Goal: Task Accomplishment & Management: Manage account settings

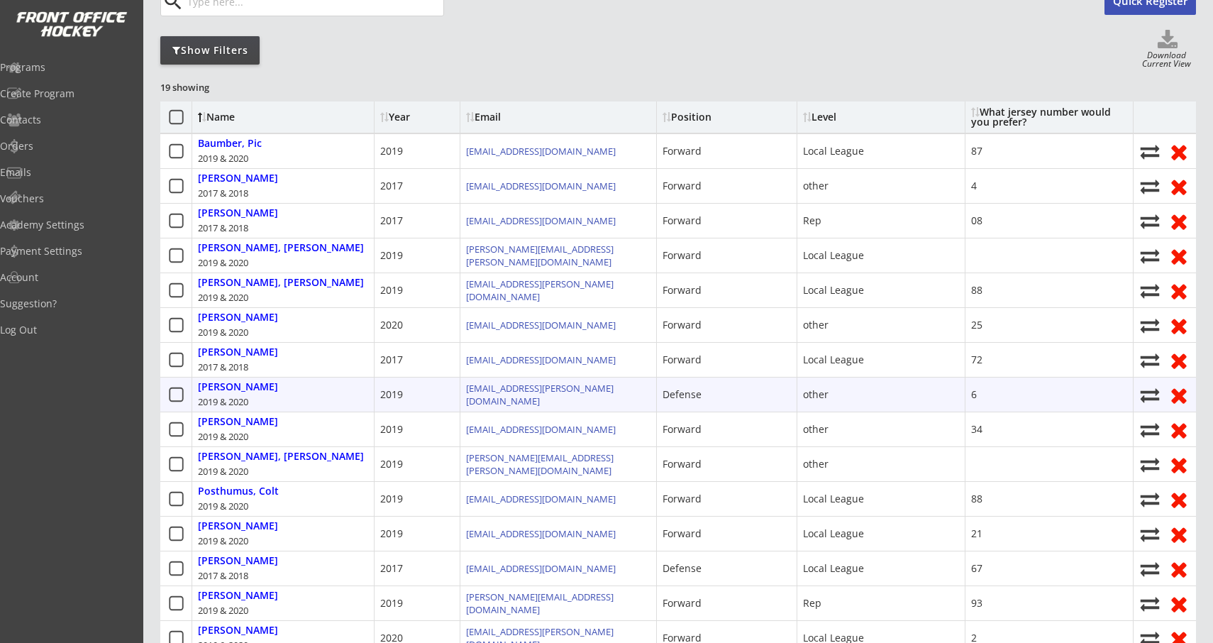
scroll to position [143, 0]
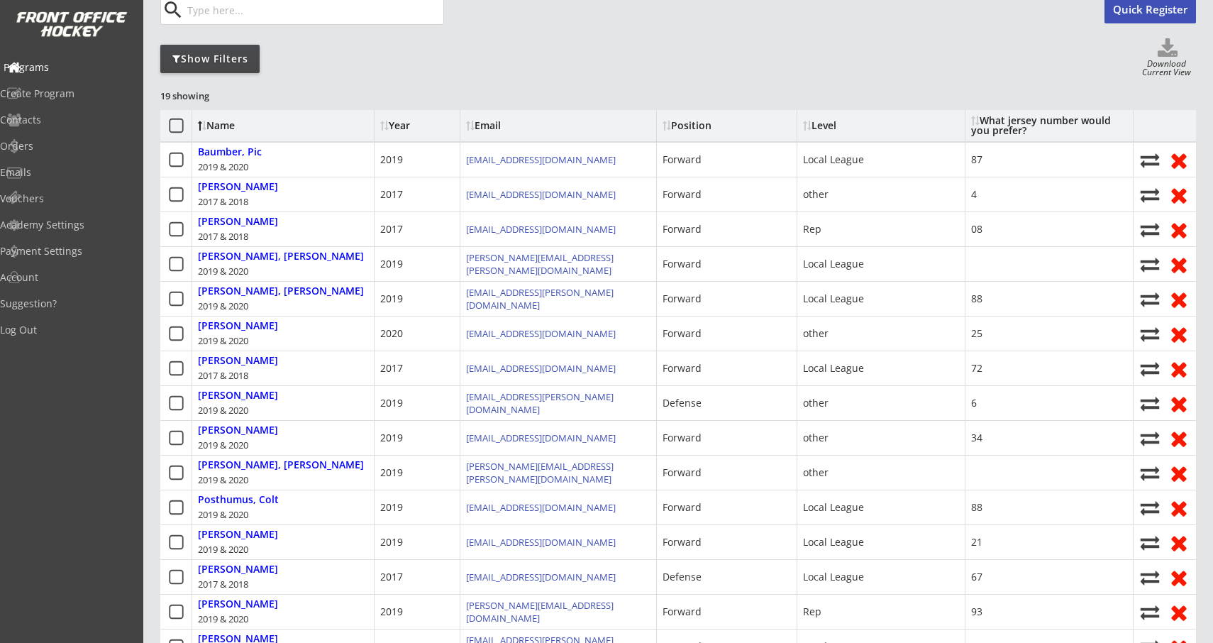
click at [53, 67] on div "Programs" at bounding box center [68, 67] width 128 height 10
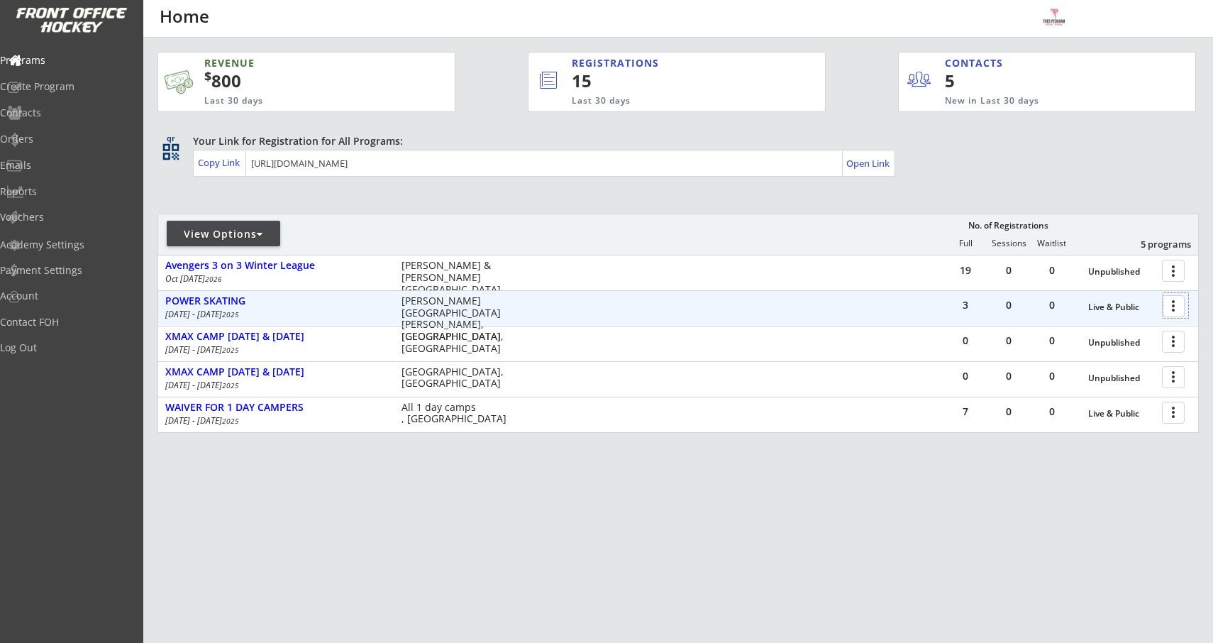
click at [1174, 314] on div at bounding box center [1176, 305] width 25 height 25
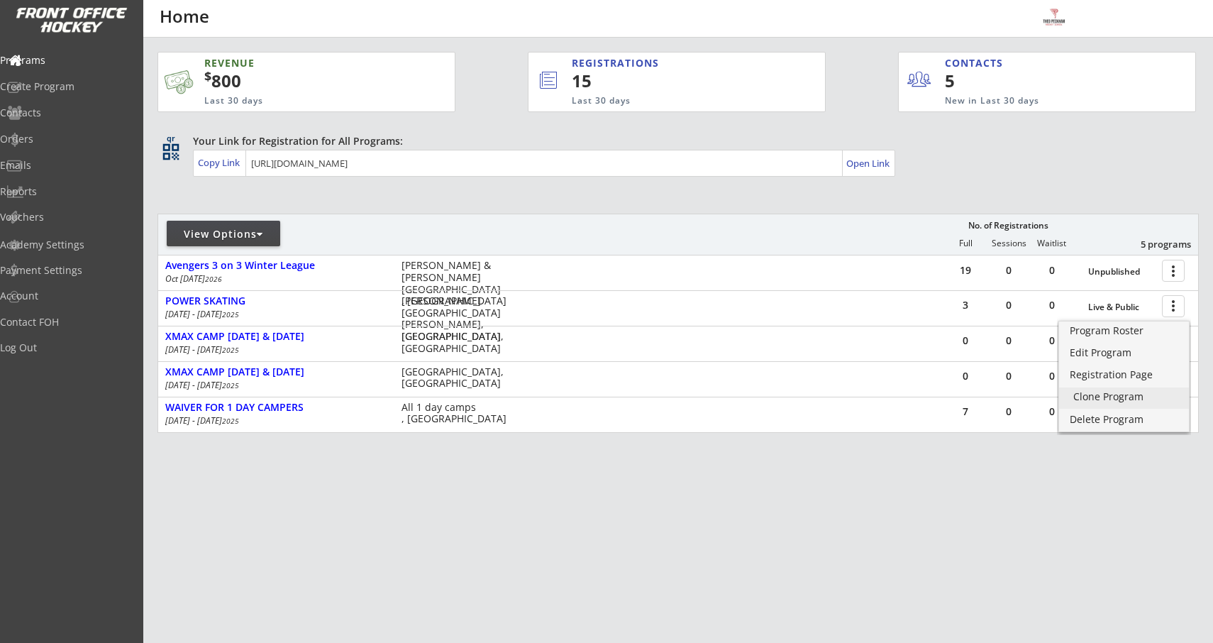
click at [1108, 394] on div "Clone Program" at bounding box center [1123, 397] width 101 height 10
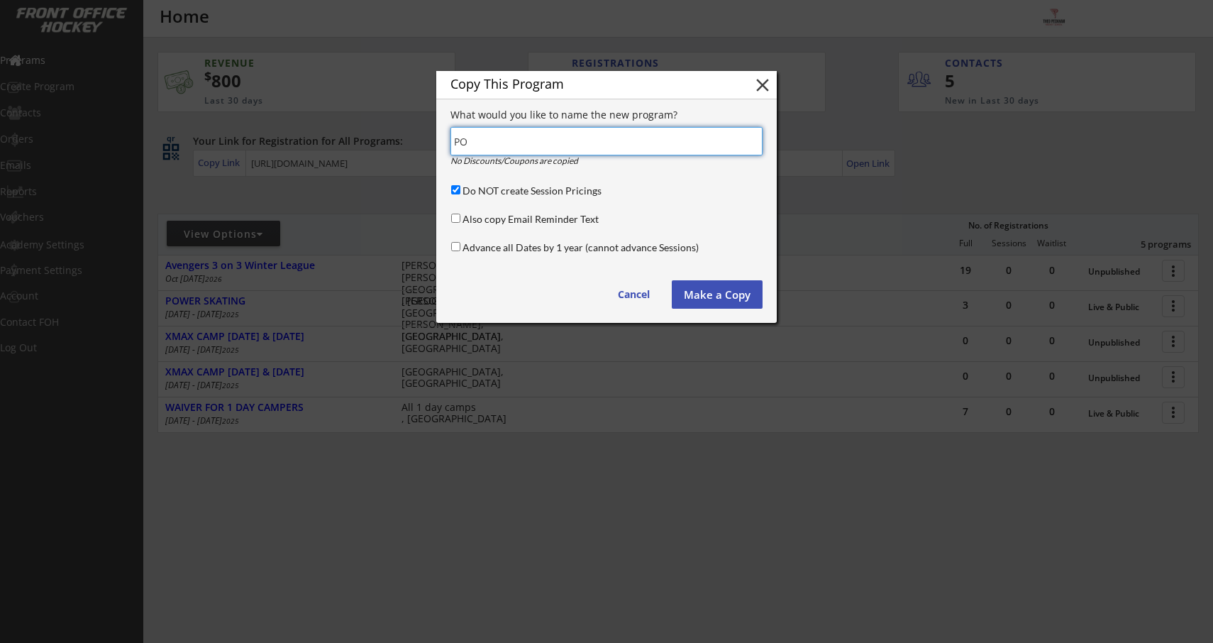
type input "P"
click at [646, 145] on input "input" at bounding box center [607, 141] width 312 height 28
type input "[PERSON_NAME] MORNING SKILLS SKILLS AND DRILLS"
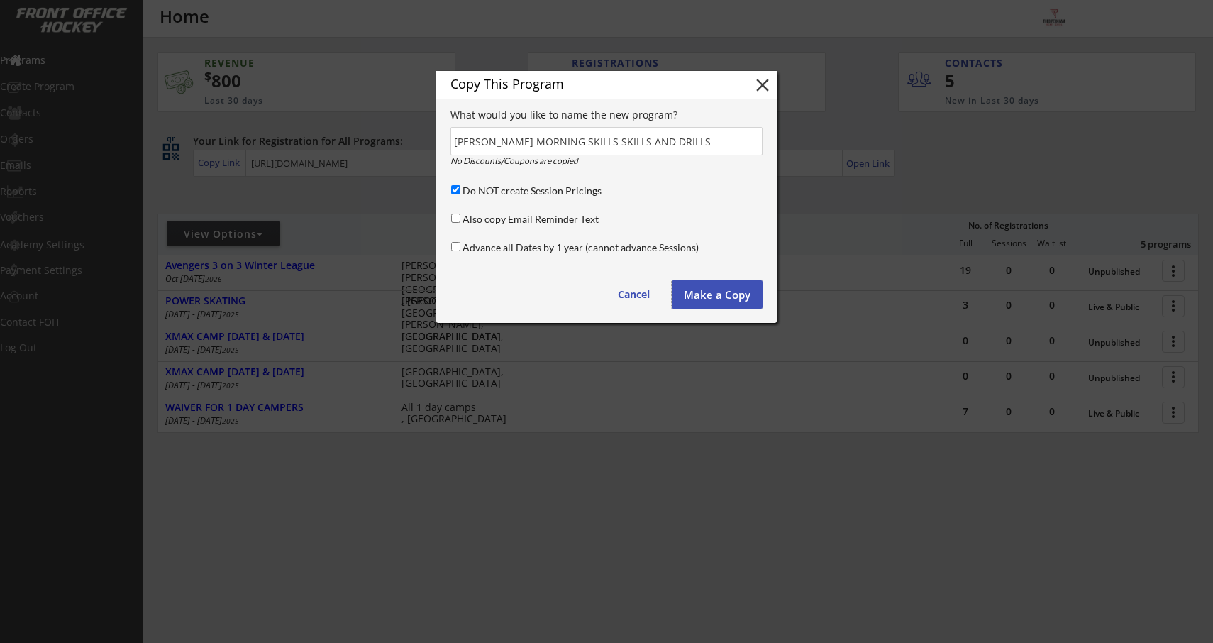
click at [709, 302] on button "Make a Copy" at bounding box center [717, 294] width 91 height 28
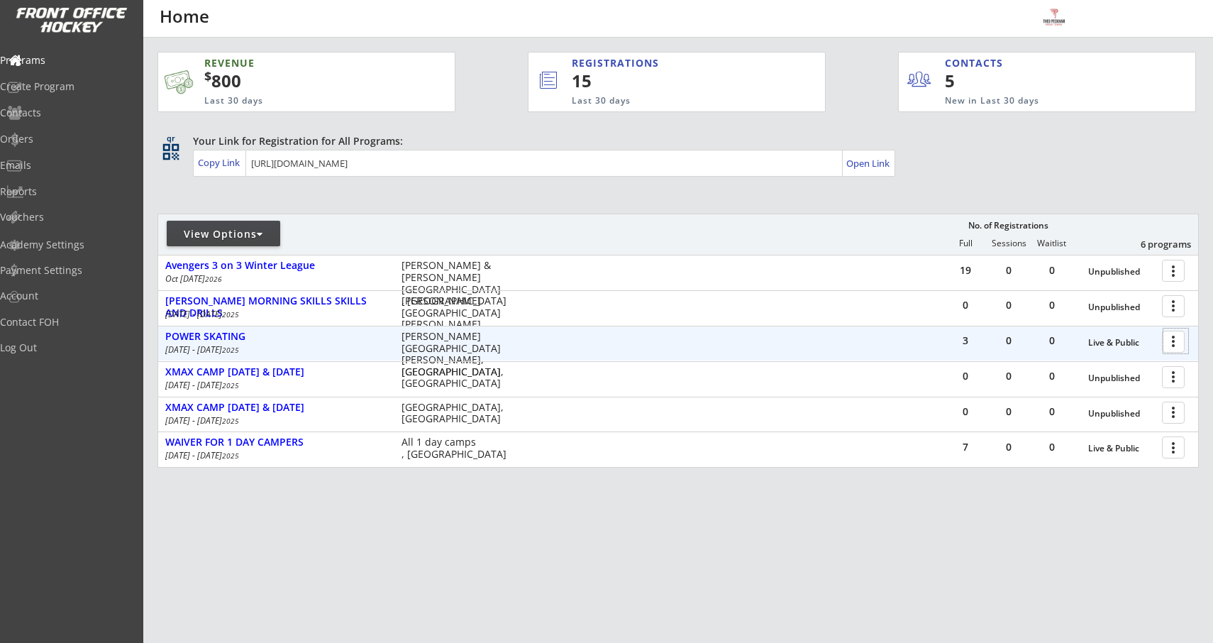
click at [1172, 333] on div at bounding box center [1176, 341] width 25 height 25
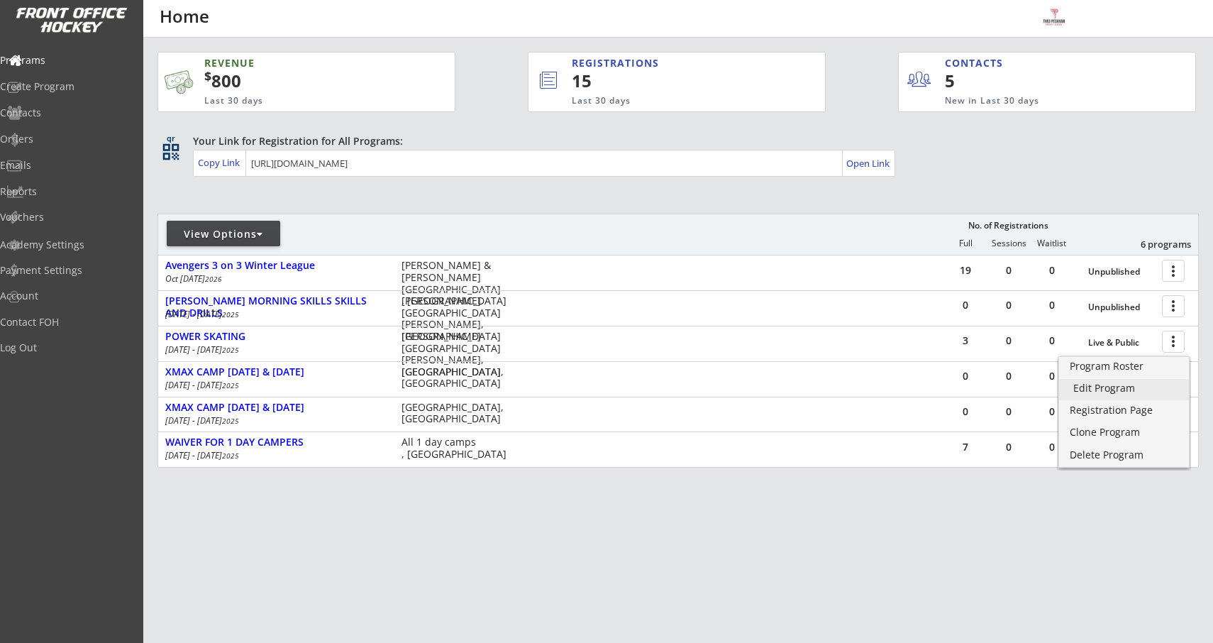
click at [1125, 392] on div "Edit Program" at bounding box center [1123, 388] width 101 height 10
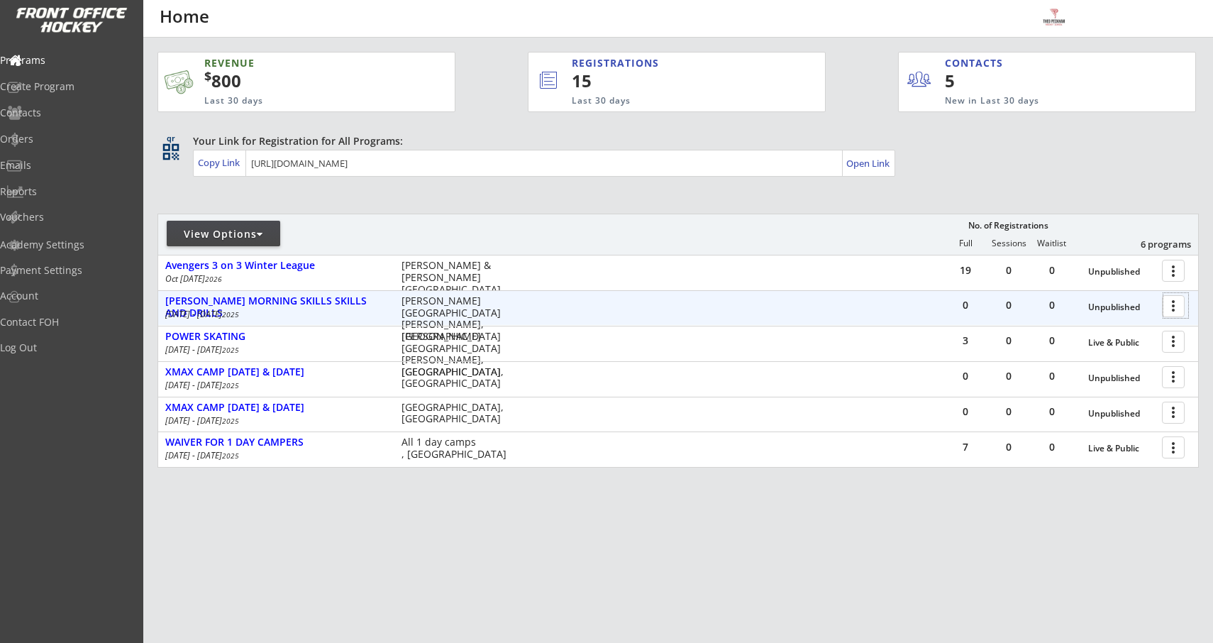
click at [1171, 305] on div at bounding box center [1176, 305] width 25 height 25
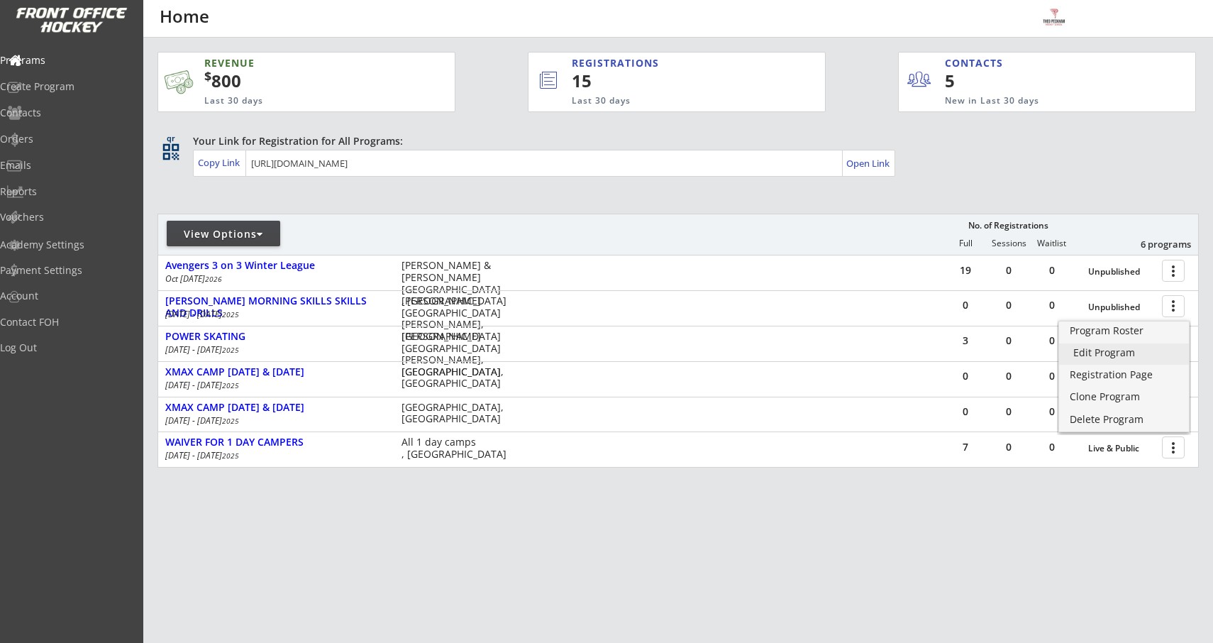
click at [1097, 349] on div "Edit Program" at bounding box center [1123, 353] width 101 height 10
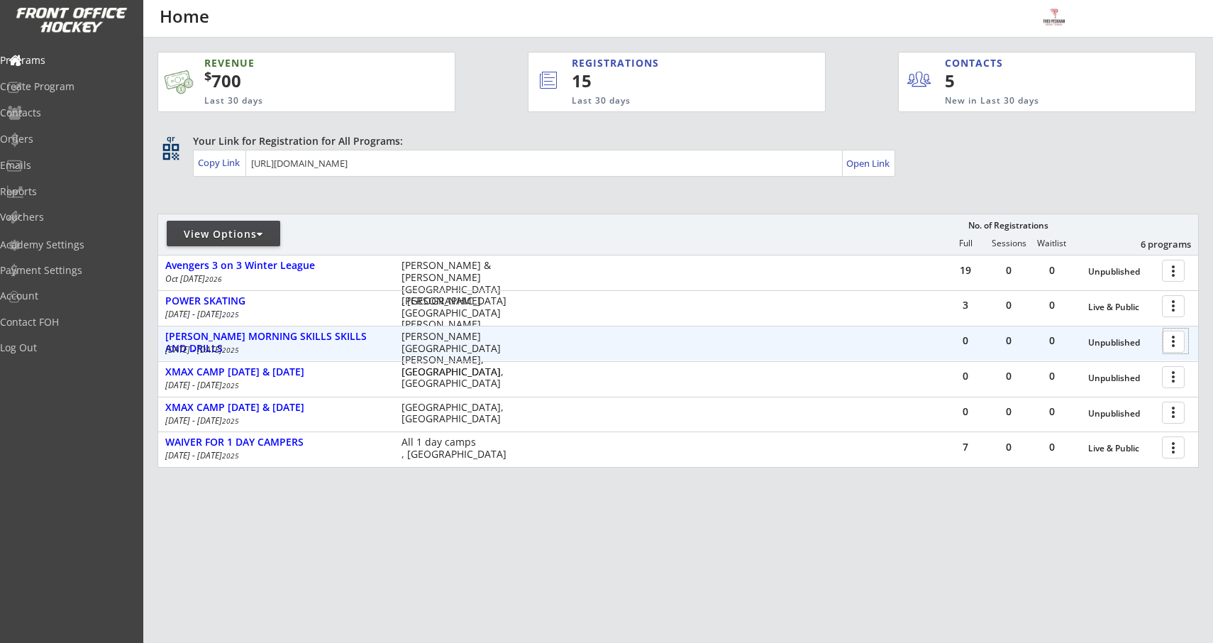
click at [1164, 345] on div at bounding box center [1176, 341] width 25 height 25
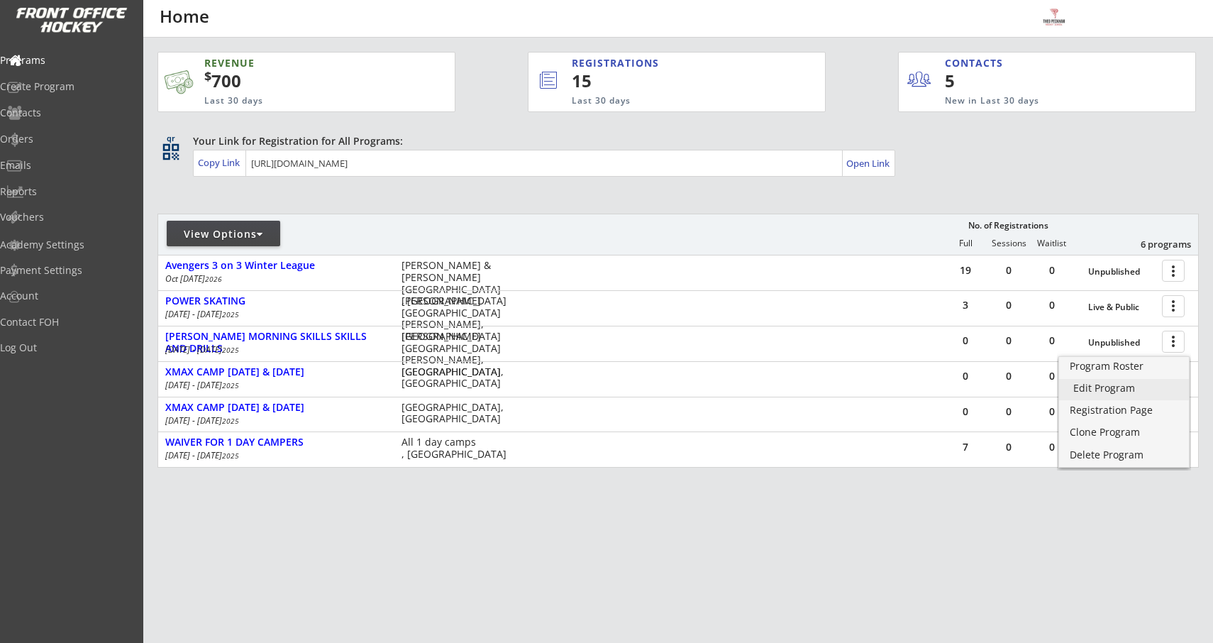
click at [1127, 385] on div "Edit Program" at bounding box center [1123, 388] width 101 height 10
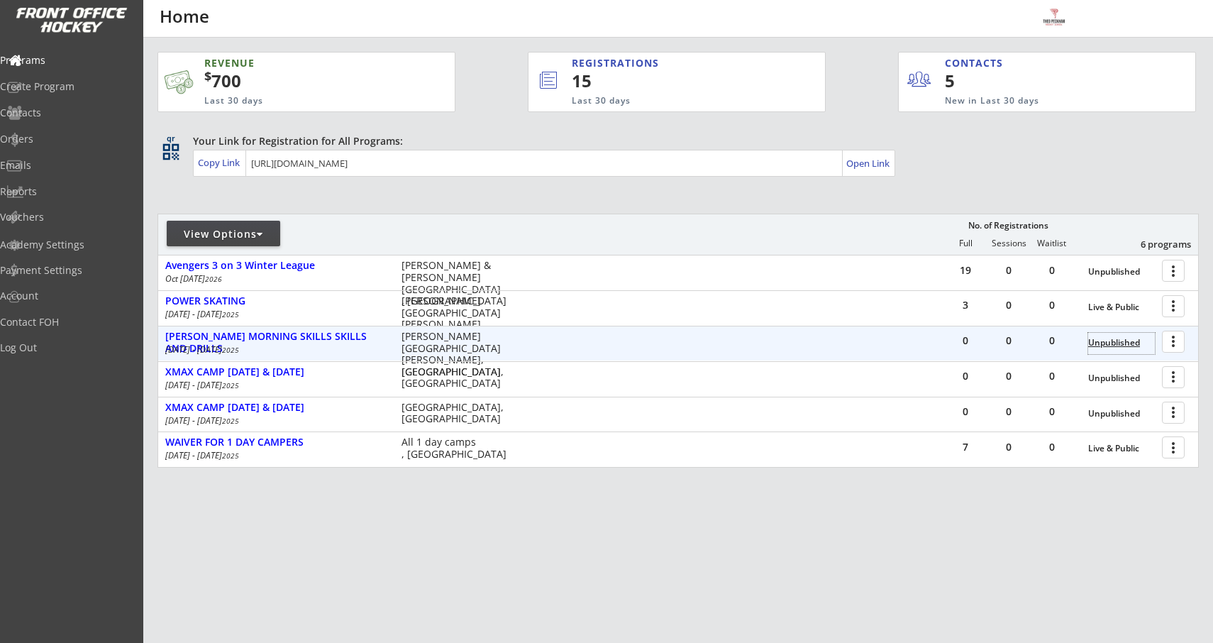
click at [1099, 333] on div "Unpublished" at bounding box center [1121, 343] width 67 height 21
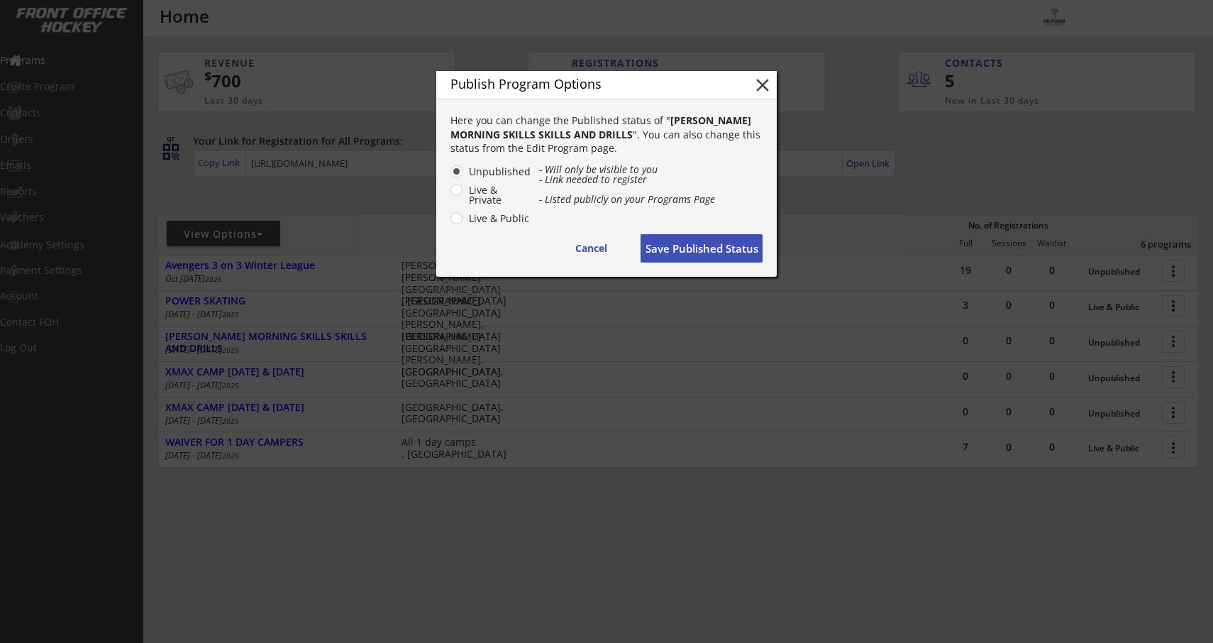
click at [716, 256] on button "Save Published Status" at bounding box center [702, 248] width 122 height 28
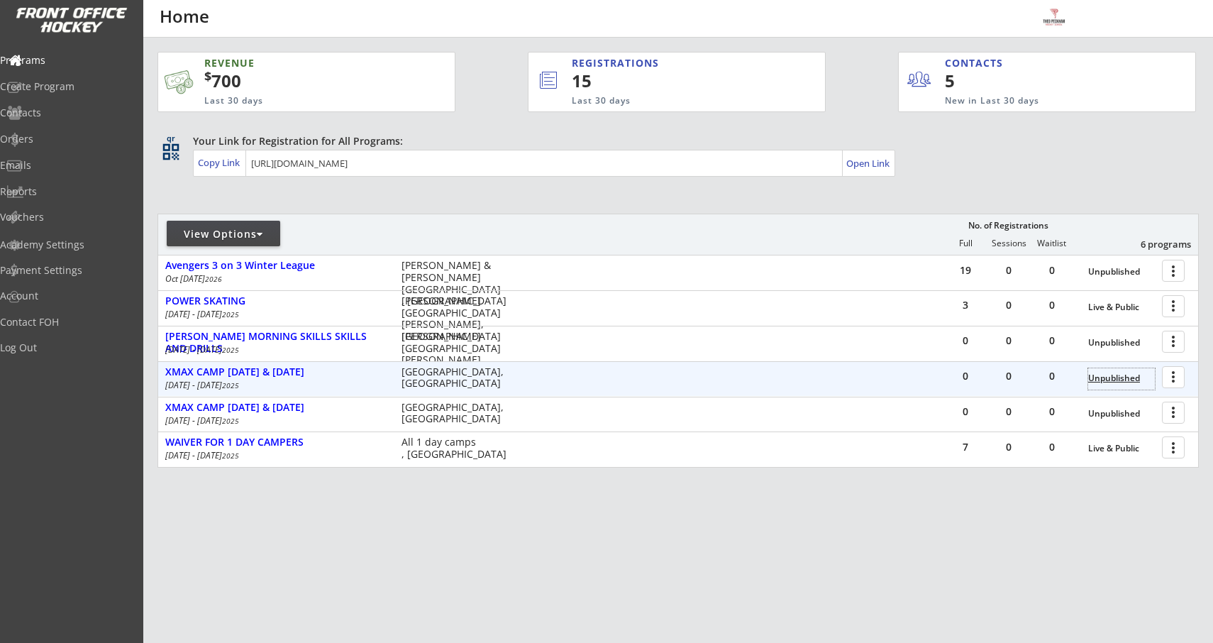
click at [1117, 382] on div "Unpublished" at bounding box center [1121, 378] width 67 height 10
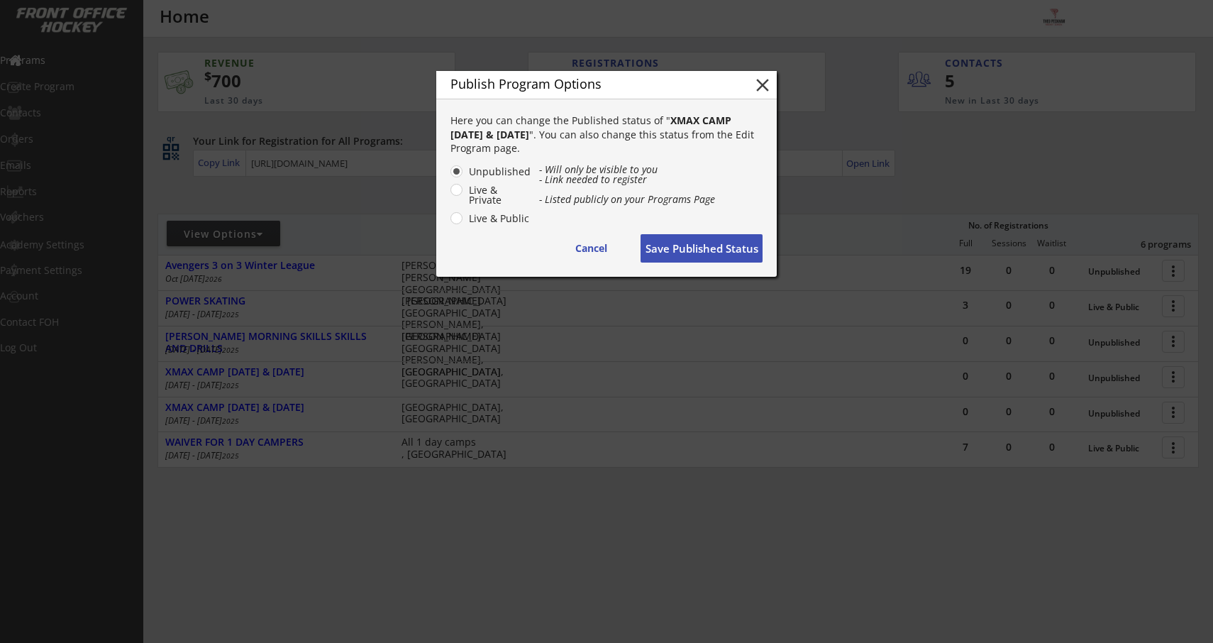
click at [784, 507] on div at bounding box center [606, 321] width 1213 height 643
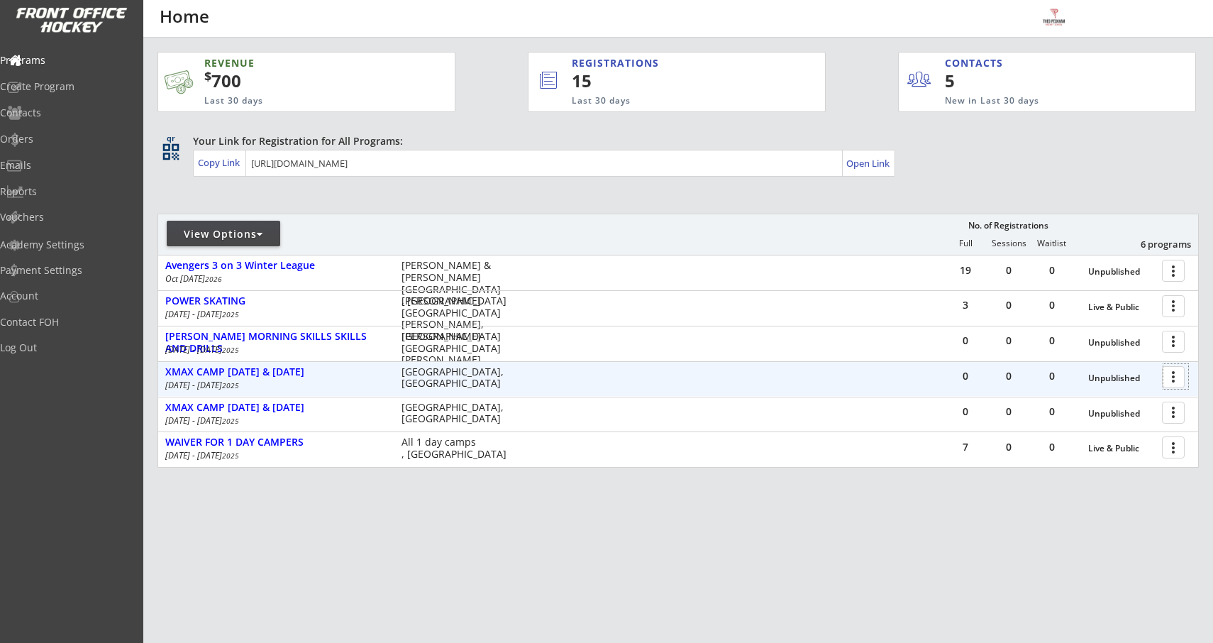
click at [1174, 378] on div at bounding box center [1176, 376] width 25 height 25
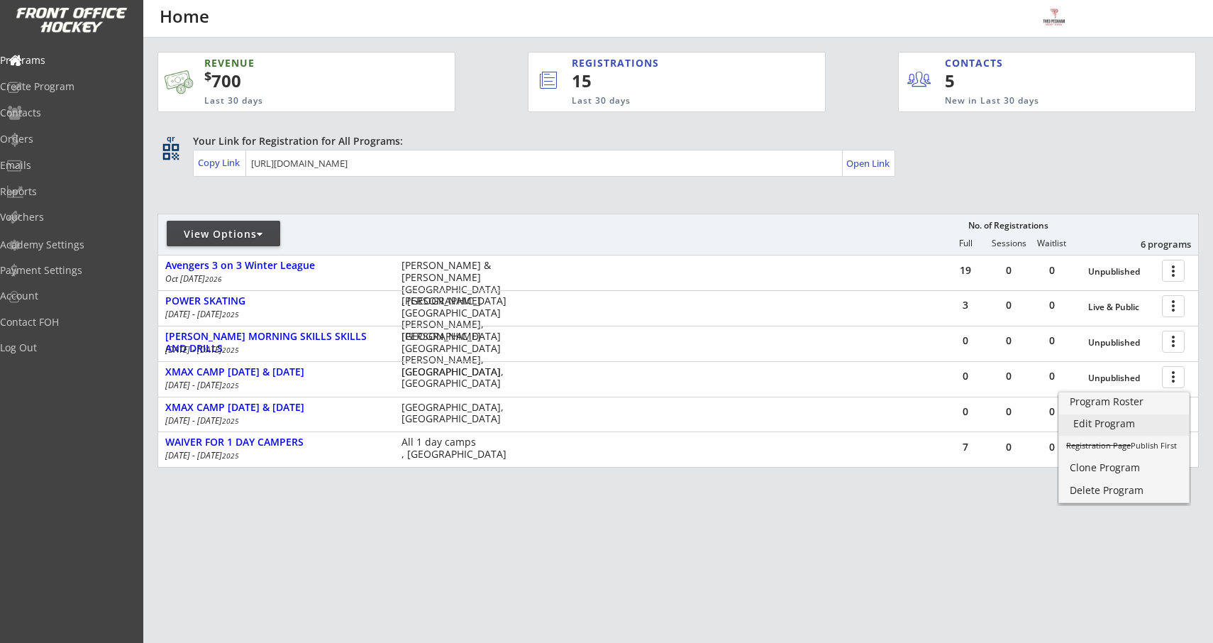
click at [1125, 424] on div "Edit Program" at bounding box center [1123, 424] width 101 height 10
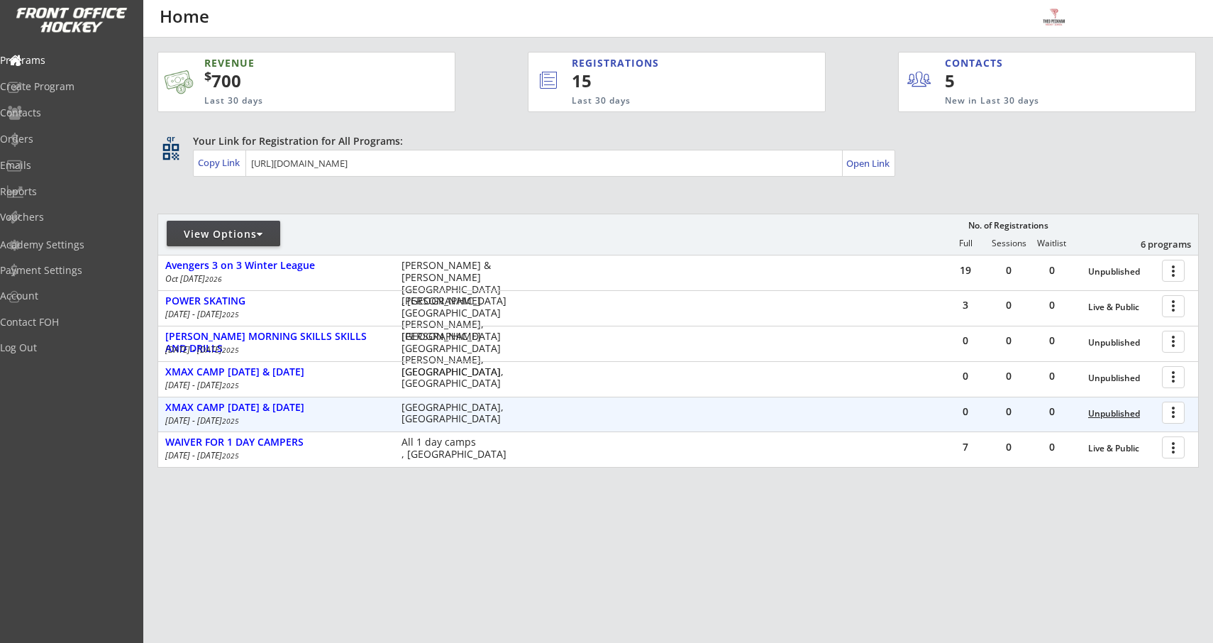
click at [1101, 413] on div "Unpublished" at bounding box center [1121, 414] width 67 height 10
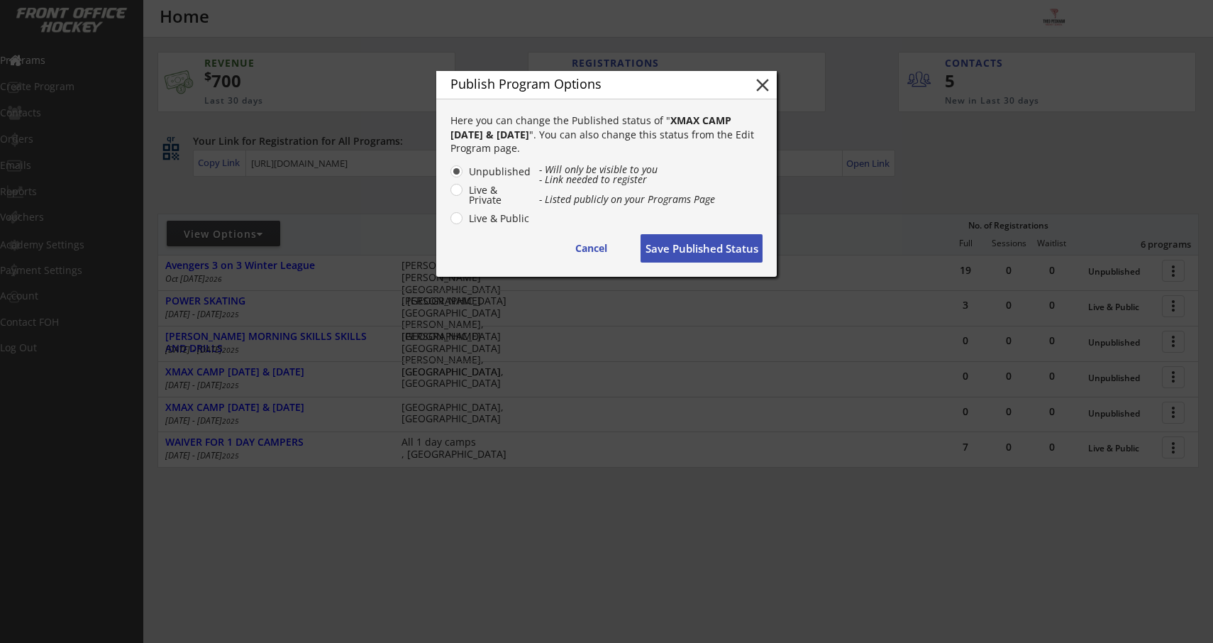
click at [465, 219] on label "Live & Public" at bounding box center [498, 219] width 67 height 10
click at [449, 176] on input "Live & Public" at bounding box center [444, 171] width 9 height 9
radio input "true"
click at [653, 255] on button "Save Published Status" at bounding box center [702, 248] width 122 height 28
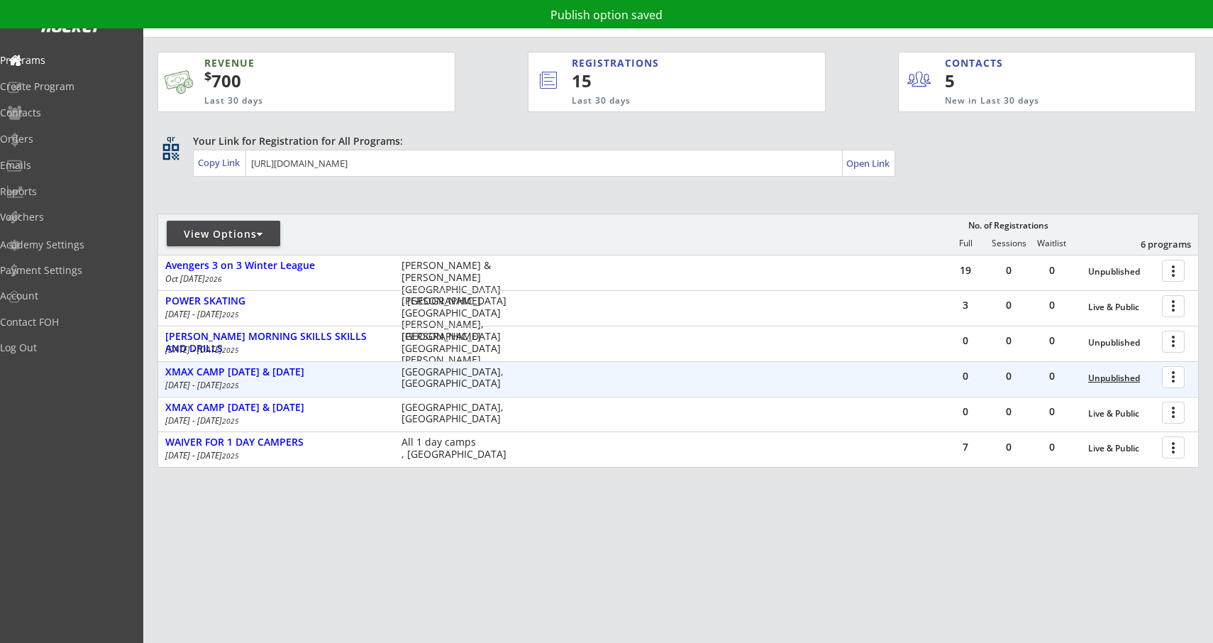
click at [1124, 380] on div "Unpublished" at bounding box center [1121, 378] width 67 height 10
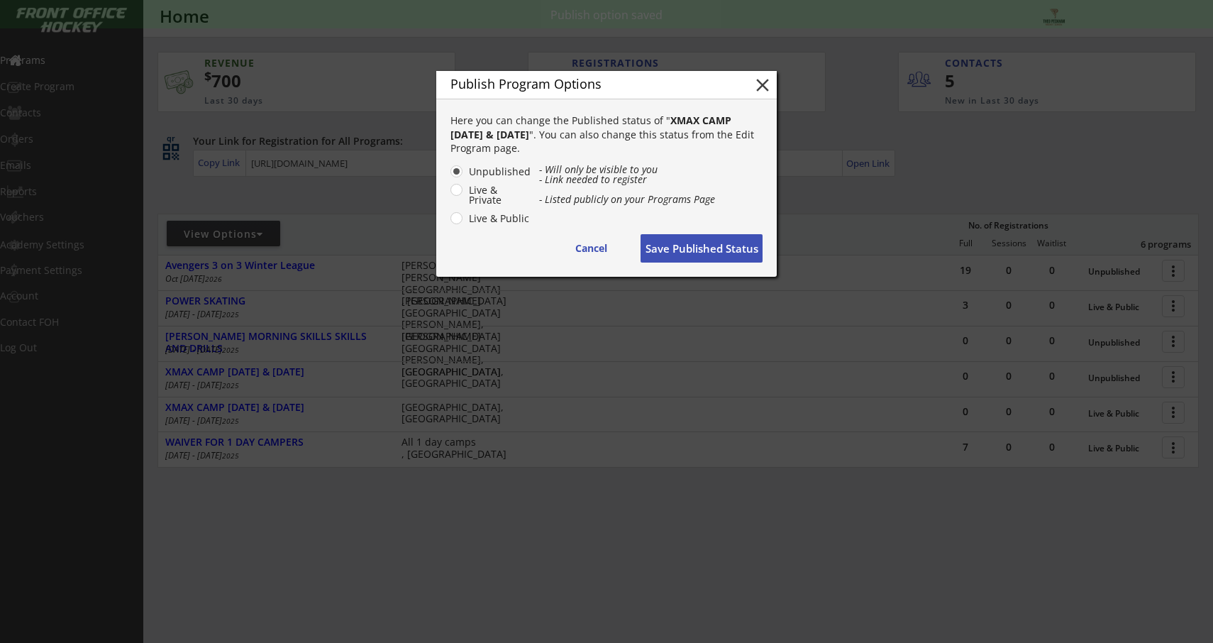
click at [693, 249] on button "Save Published Status" at bounding box center [702, 248] width 122 height 28
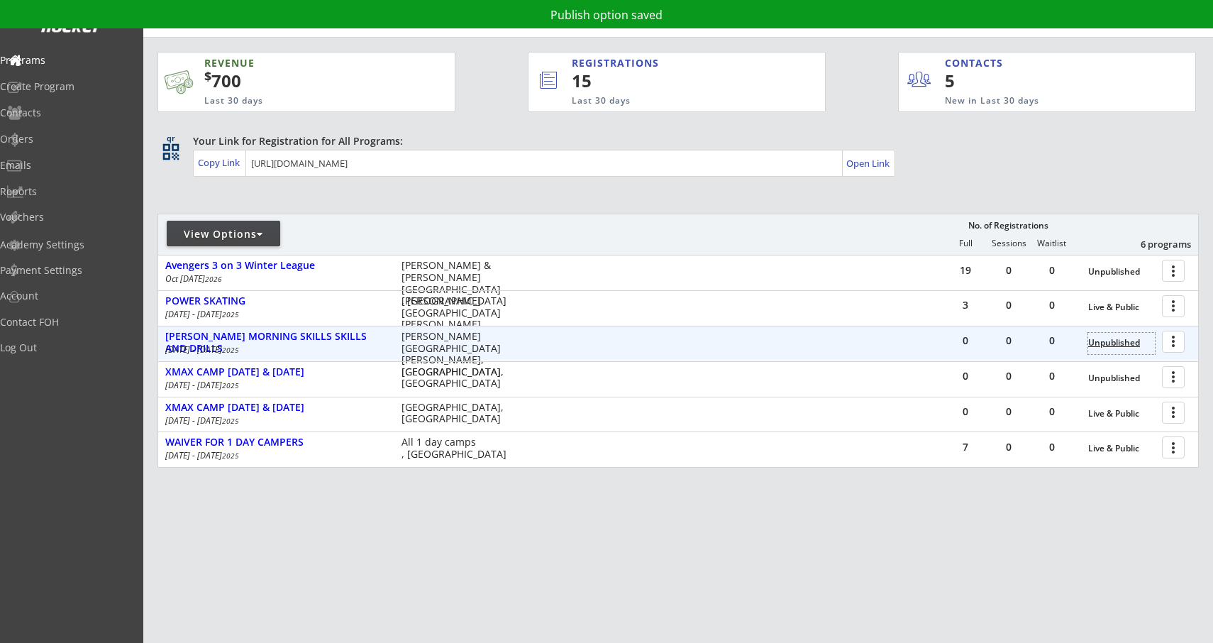
click at [1111, 339] on div "Unpublished" at bounding box center [1121, 343] width 67 height 10
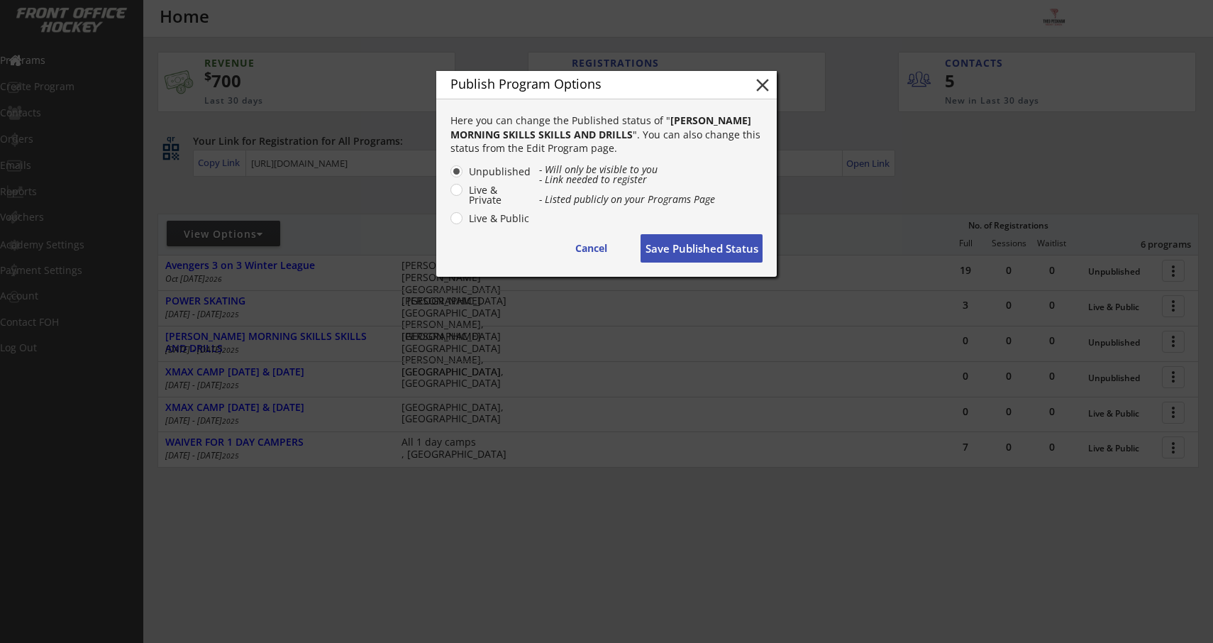
click at [499, 222] on label "Live & Public" at bounding box center [498, 219] width 67 height 10
click at [449, 176] on input "Live & Public" at bounding box center [444, 171] width 9 height 9
radio input "true"
click at [685, 258] on button "Save Published Status" at bounding box center [702, 248] width 122 height 28
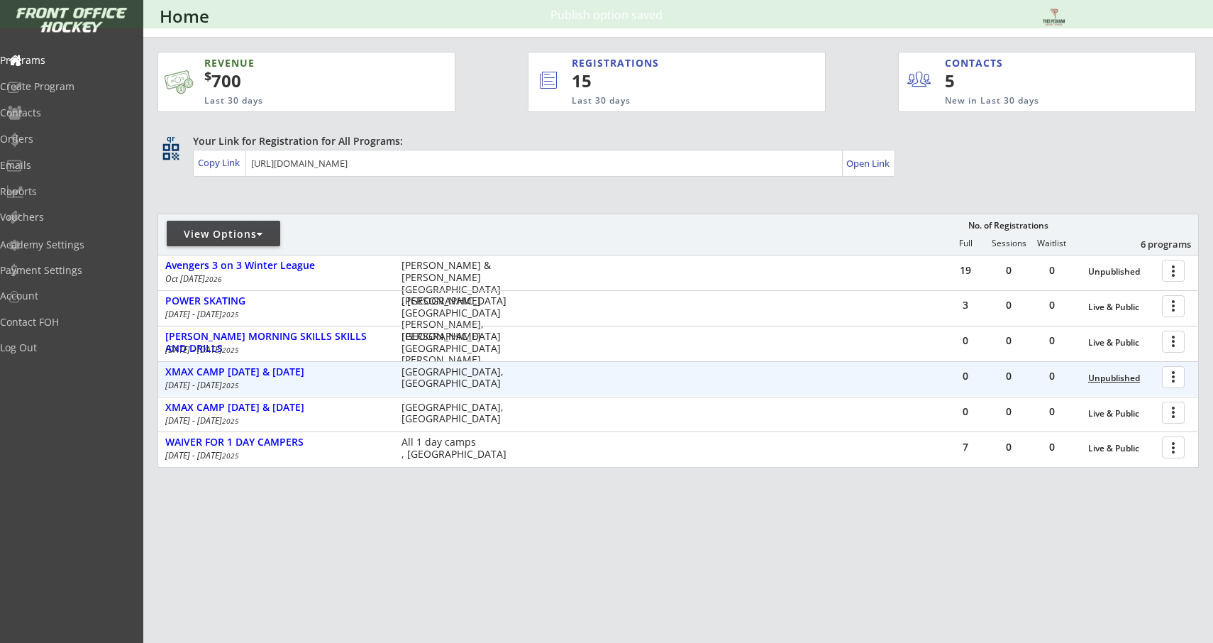
click at [1110, 377] on div "Unpublished" at bounding box center [1121, 378] width 67 height 10
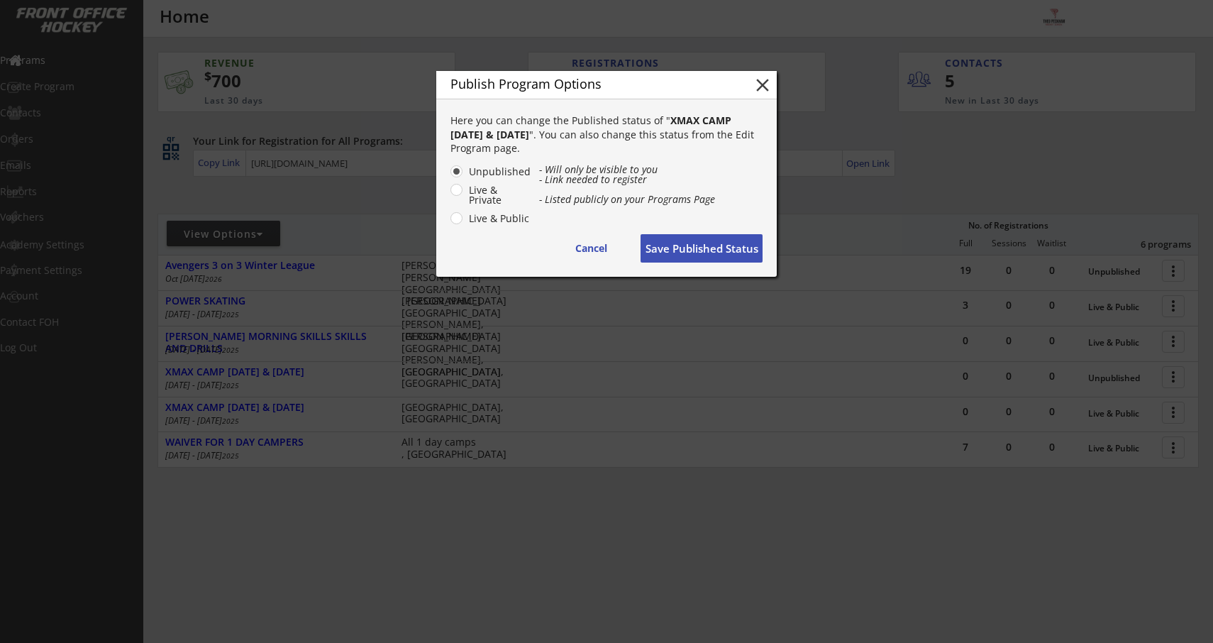
click at [465, 219] on label "Live & Public" at bounding box center [498, 219] width 67 height 10
click at [449, 176] on input "Live & Public" at bounding box center [444, 171] width 9 height 9
radio input "true"
click at [669, 241] on button "Save Published Status" at bounding box center [702, 248] width 122 height 28
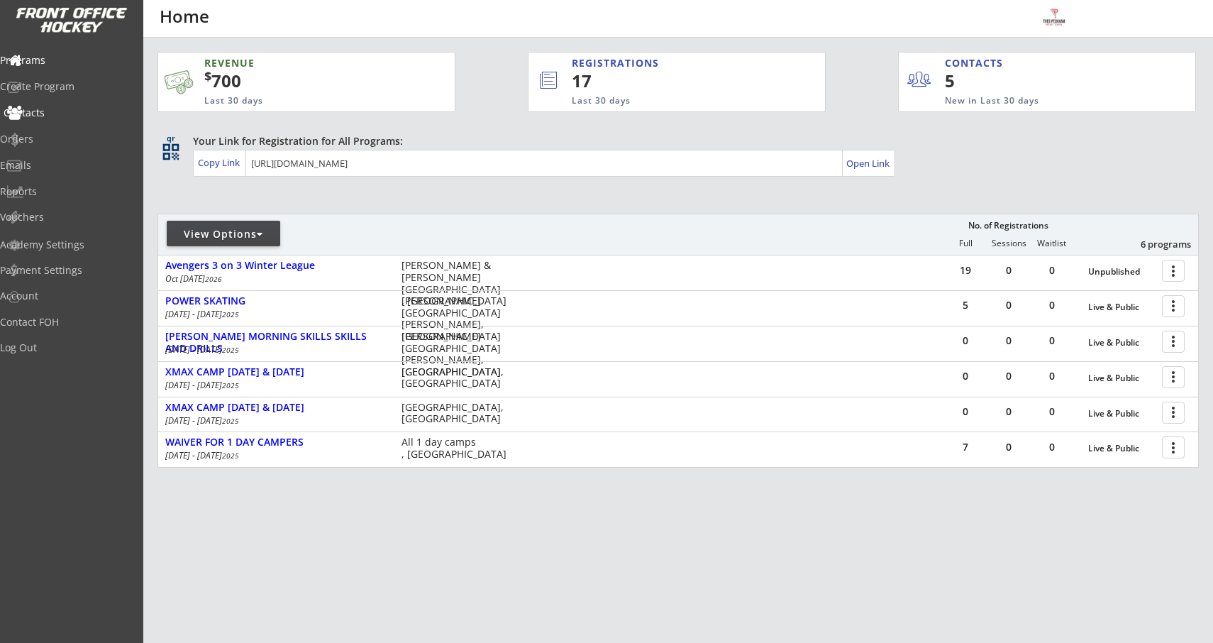
click at [57, 117] on div "Contacts" at bounding box center [68, 113] width 128 height 10
select select ""Players""
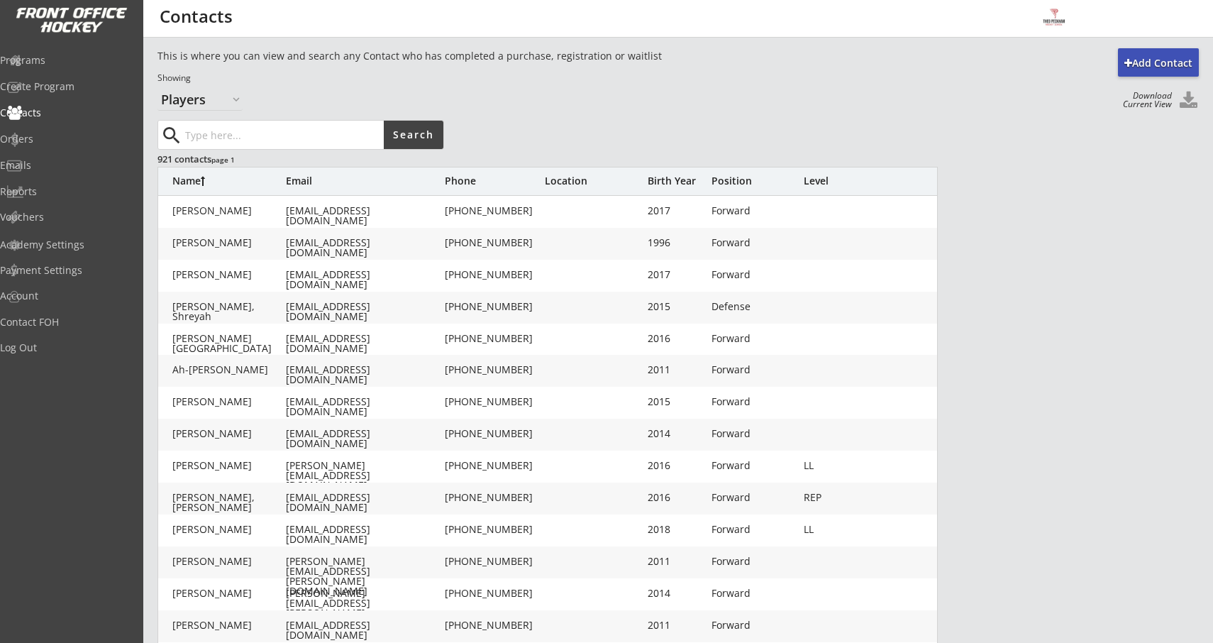
click at [243, 138] on input "input" at bounding box center [282, 135] width 201 height 28
type input "STRACEY"
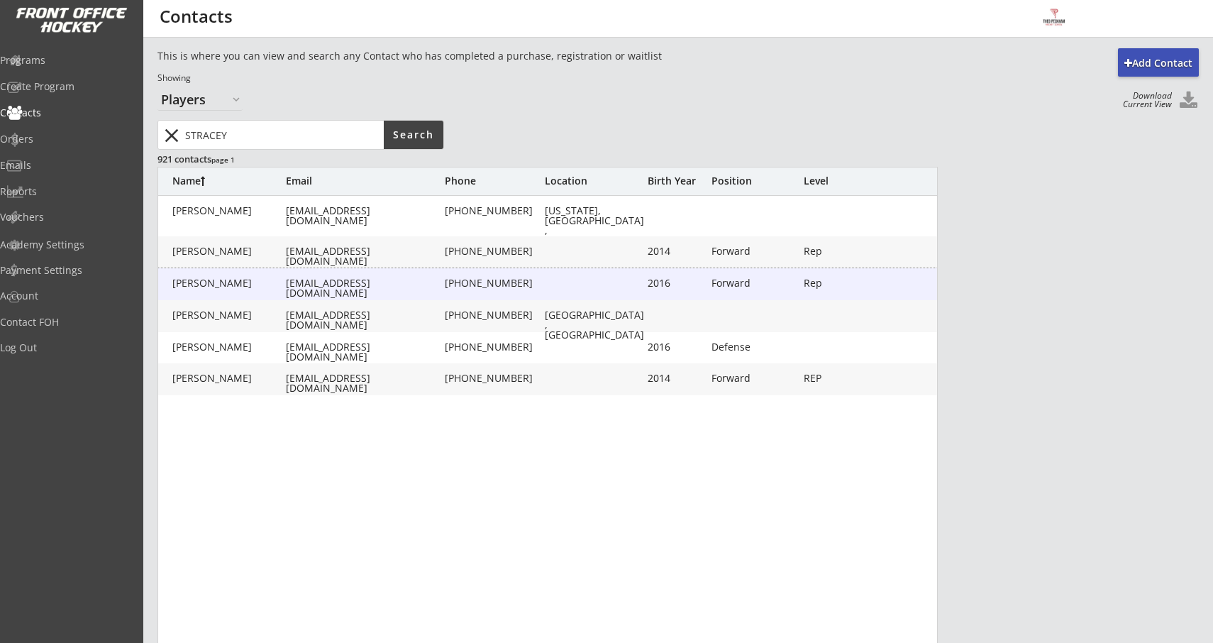
click at [236, 283] on div "Stracey, Jake" at bounding box center [229, 283] width 114 height 10
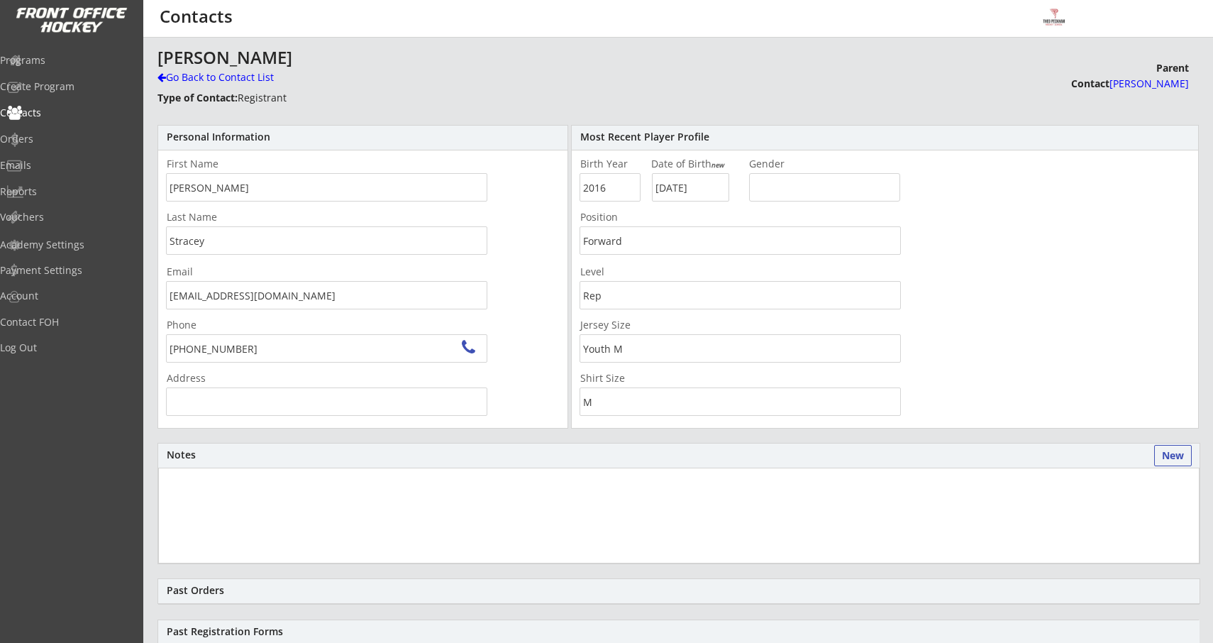
type input "818 Maplewood Dr, Westlake, LA 70669, USA"
click at [176, 73] on div "Go Back to Contact List" at bounding box center [249, 77] width 182 height 14
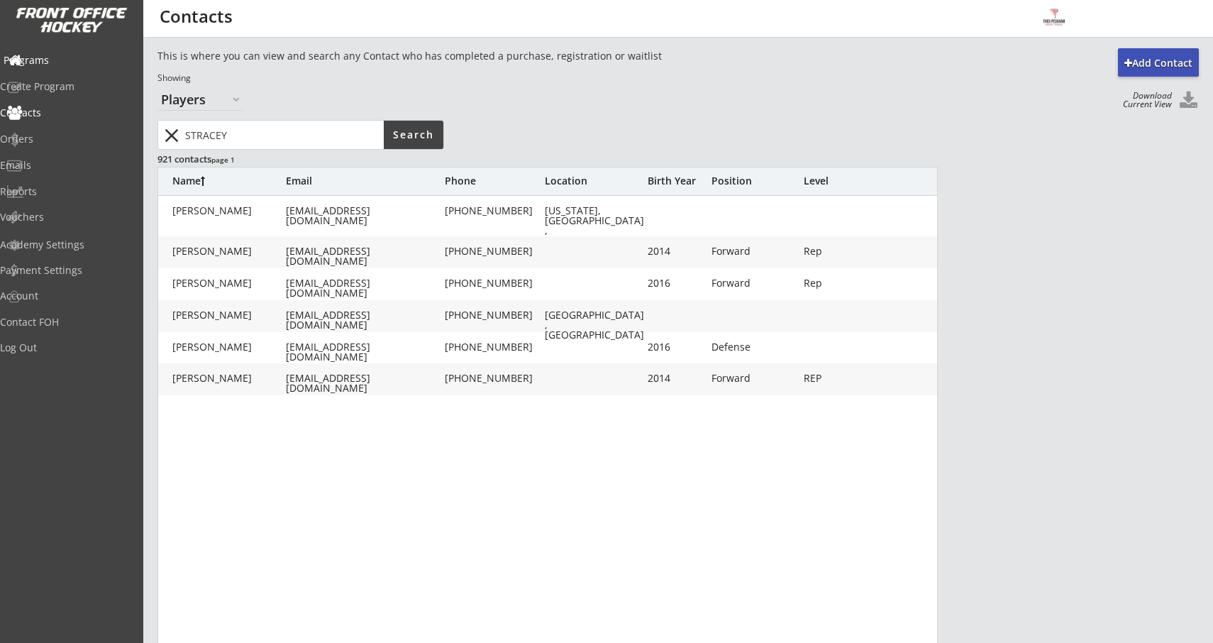
click at [45, 69] on div "Programs" at bounding box center [67, 61] width 135 height 25
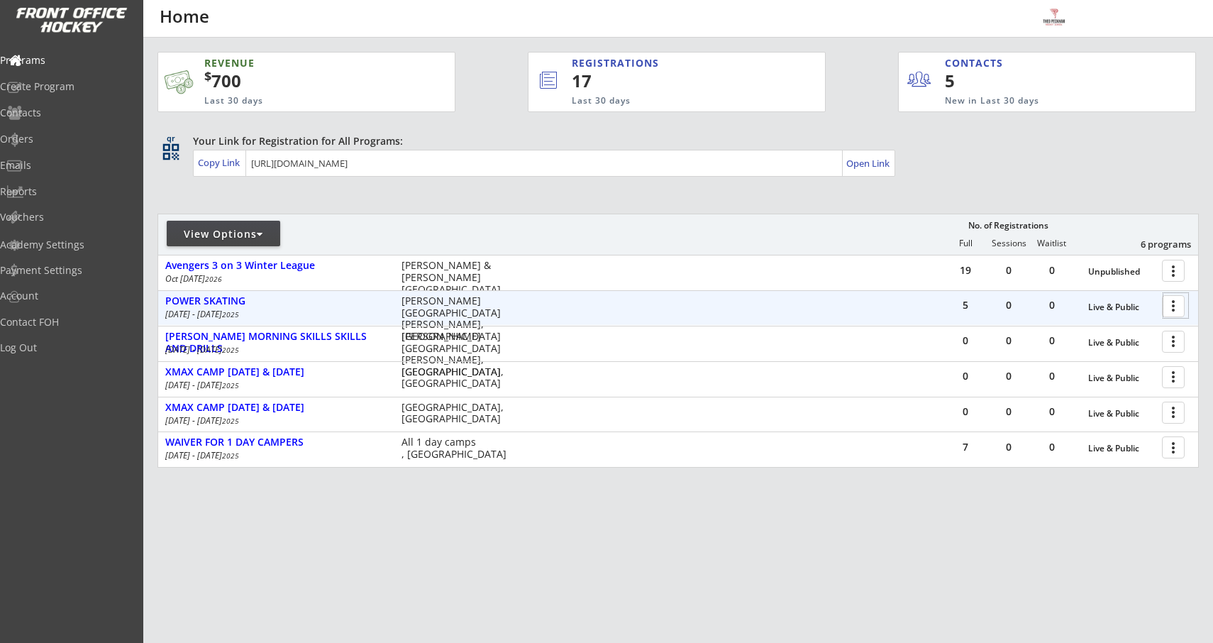
click at [1169, 306] on div at bounding box center [1176, 305] width 25 height 25
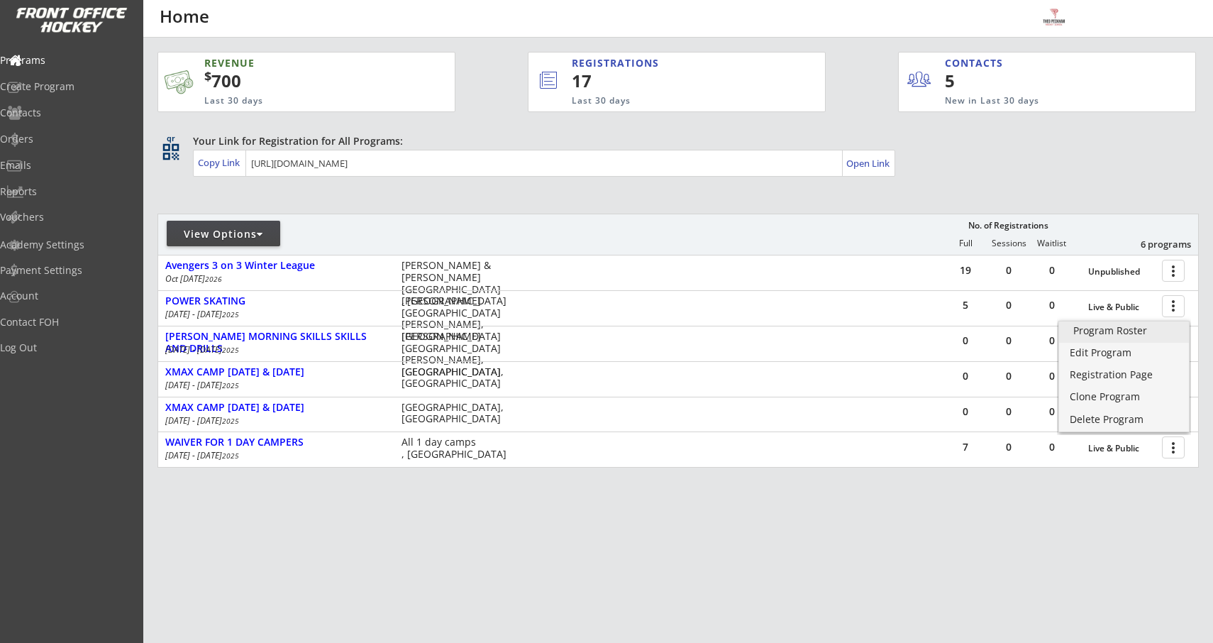
click at [1111, 334] on div "Program Roster" at bounding box center [1123, 331] width 101 height 10
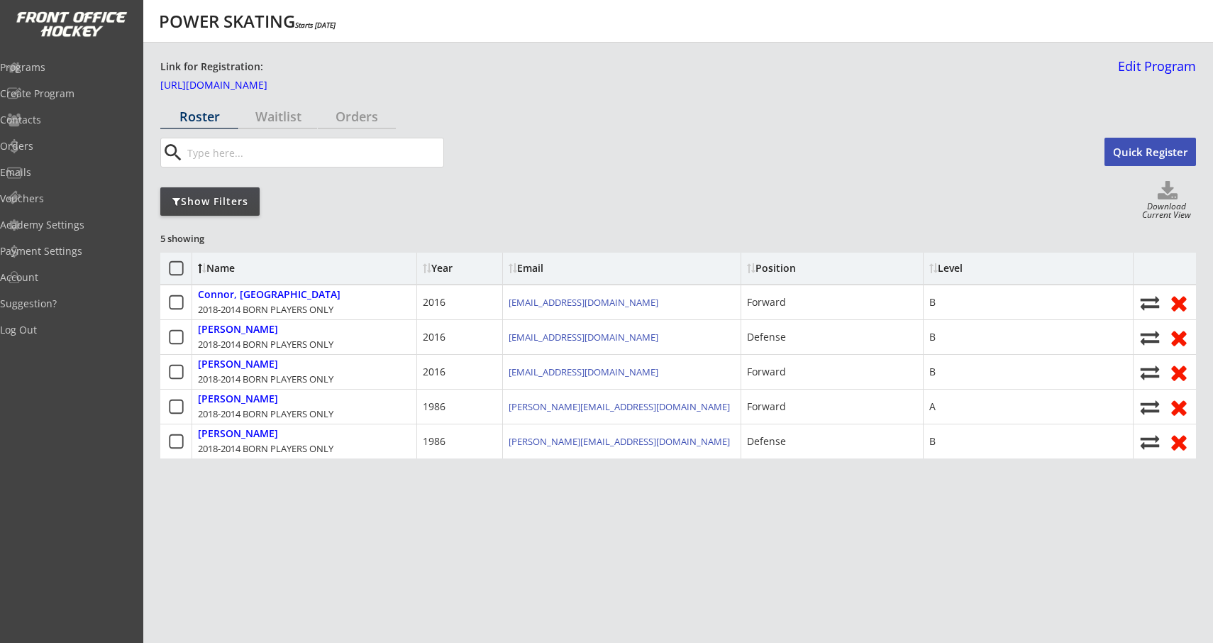
click at [319, 151] on input "input" at bounding box center [313, 152] width 259 height 28
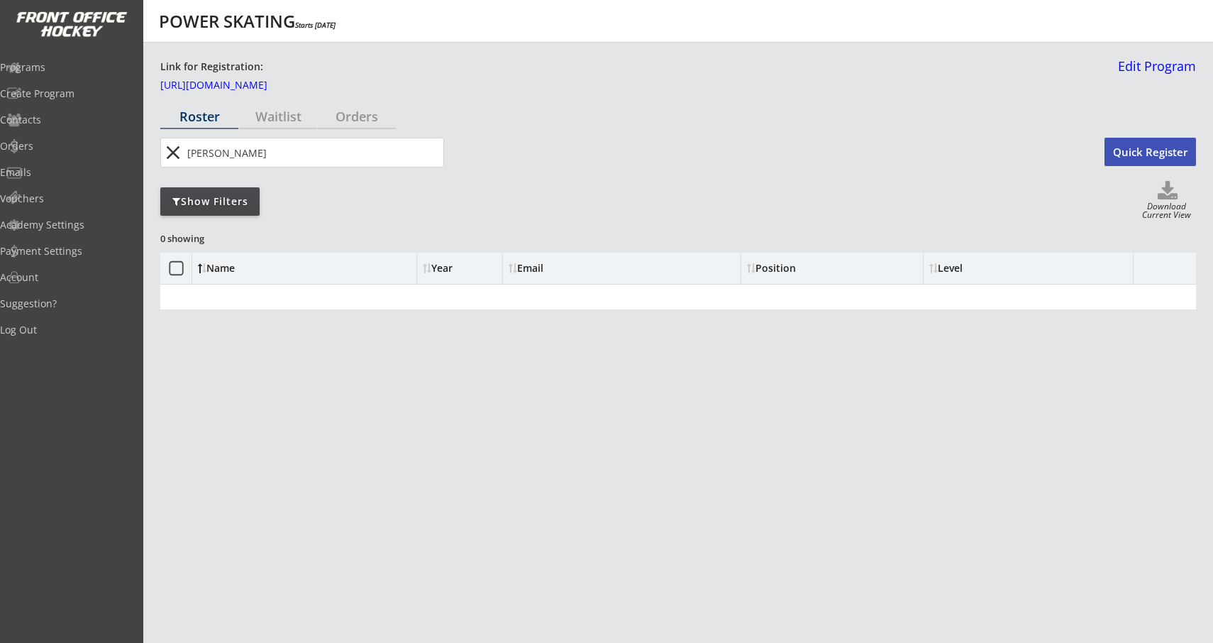
type input "[PERSON_NAME]"
click at [166, 154] on button "close" at bounding box center [172, 152] width 23 height 23
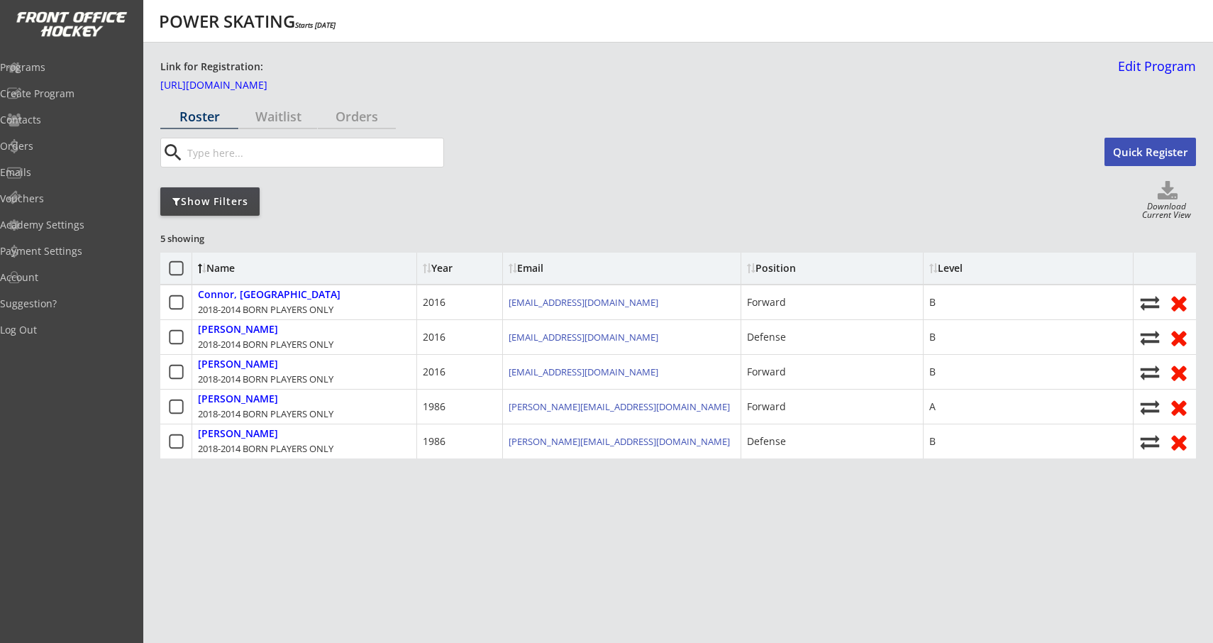
click at [1138, 162] on button "Quick Register" at bounding box center [1151, 152] width 92 height 28
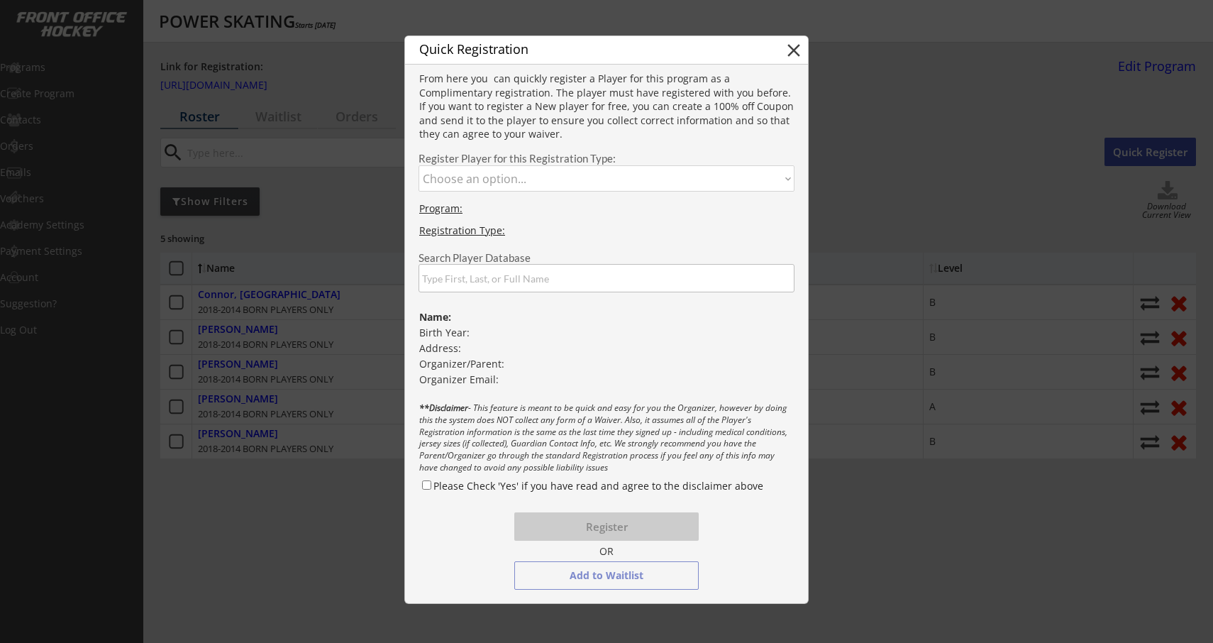
click at [480, 277] on input "input" at bounding box center [607, 278] width 376 height 28
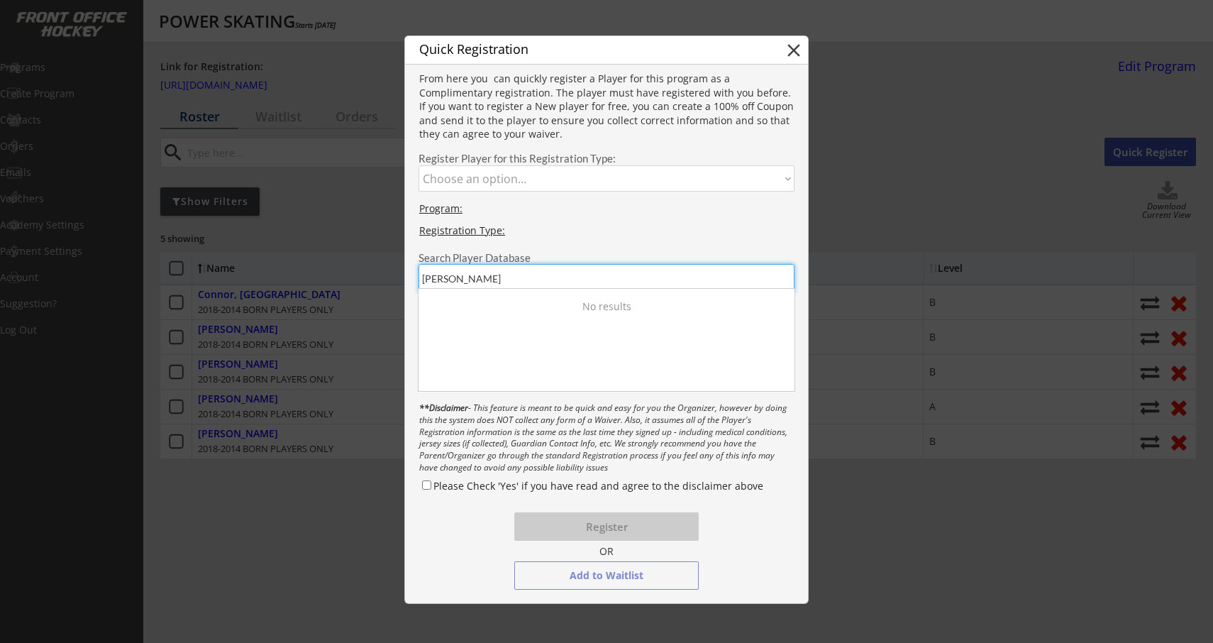
type input "[PERSON_NAME]"
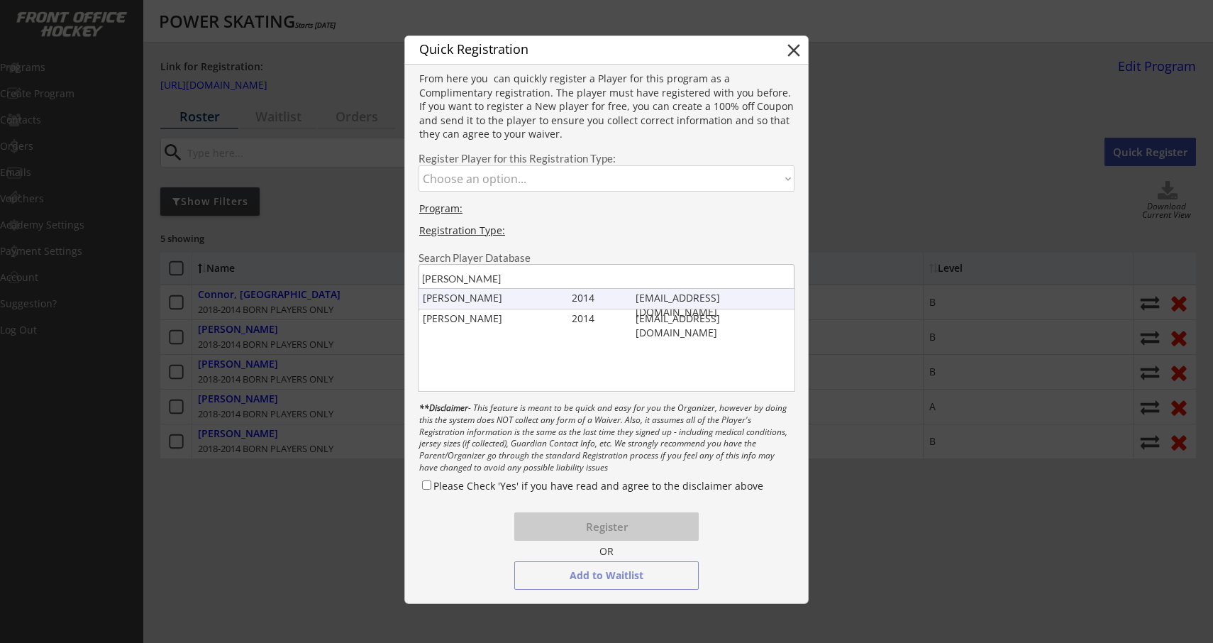
click at [485, 300] on div "Josh Stracey" at bounding box center [494, 298] width 143 height 14
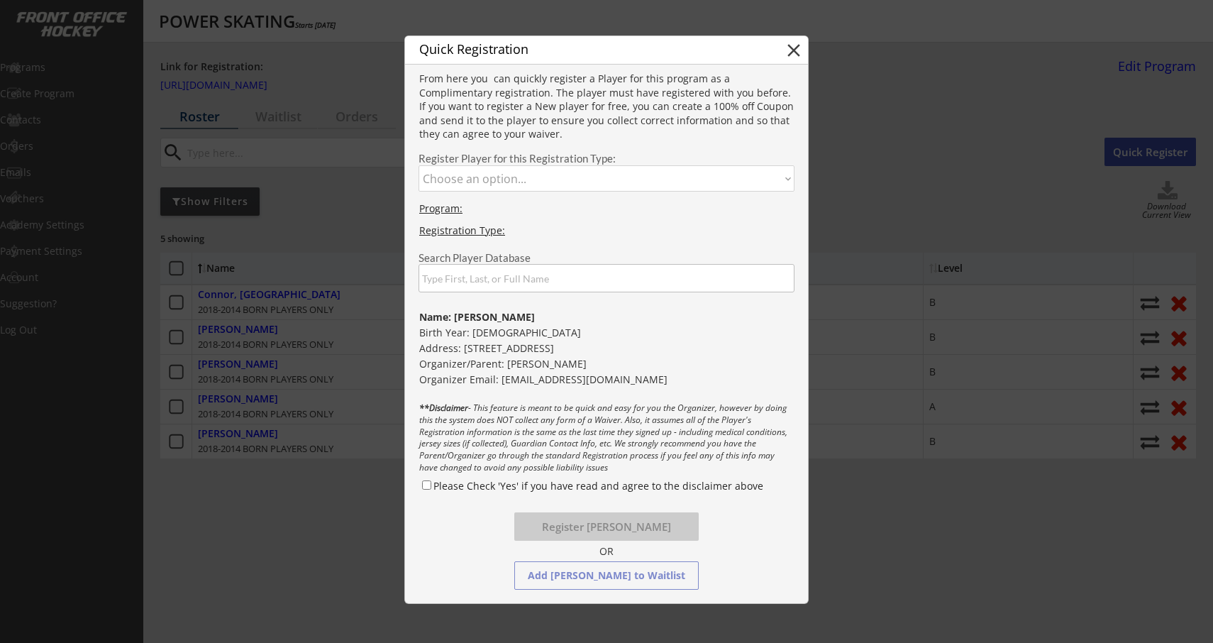
click at [434, 489] on label "Please Check 'Yes' if you have read and agree to the disclaimer above" at bounding box center [599, 485] width 330 height 13
click at [431, 489] on input "Please Check 'Yes' if you have read and agree to the disclaimer above" at bounding box center [426, 484] width 9 height 9
checkbox input "true"
select select ""1348695171700984260__LOOKUP__1759342864865x770152834328428500""
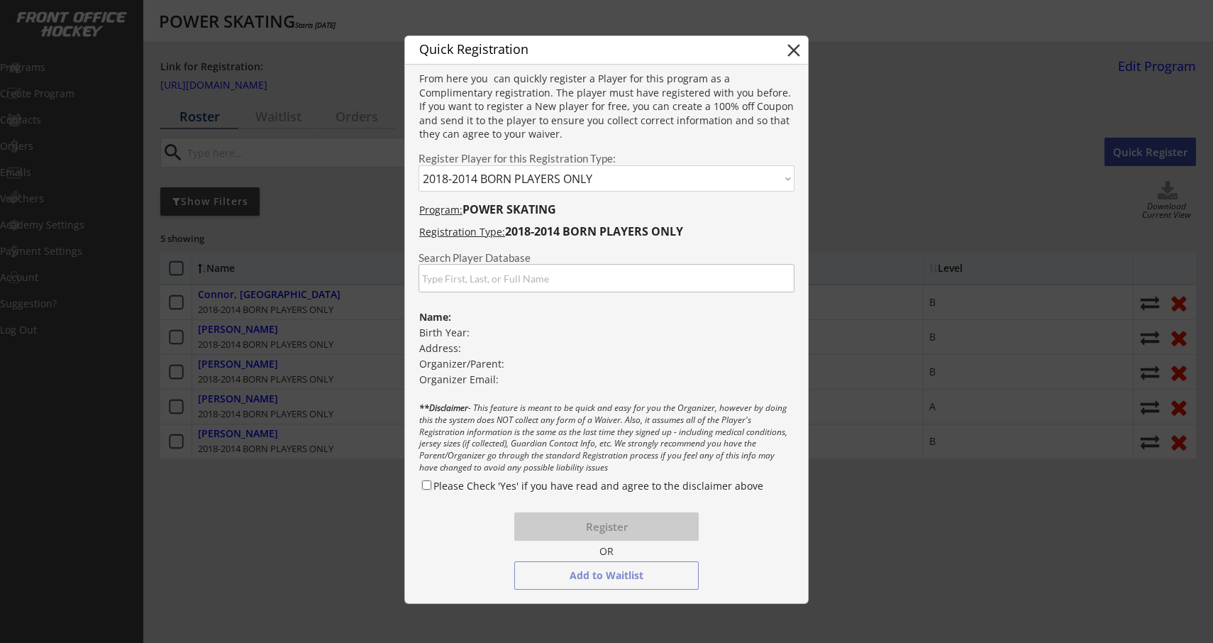
click at [423, 487] on input "Please Check 'Yes' if you have read and agree to the disclaimer above" at bounding box center [426, 484] width 9 height 9
checkbox input "true"
click at [581, 278] on input "input" at bounding box center [607, 278] width 376 height 28
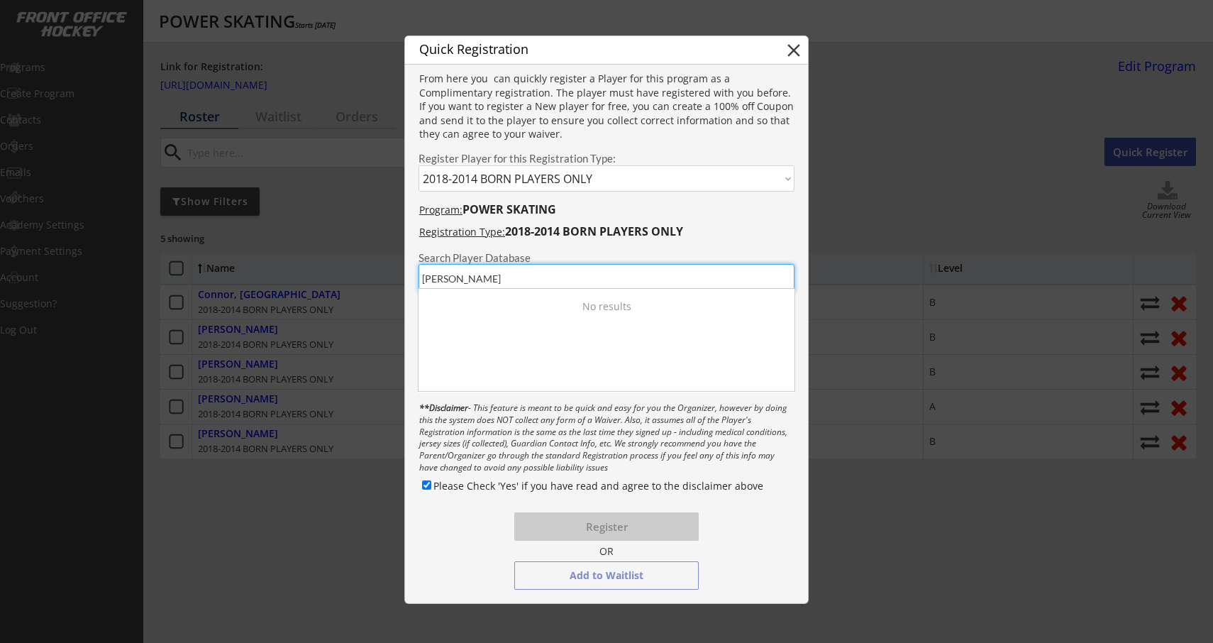
type input "JOSH"
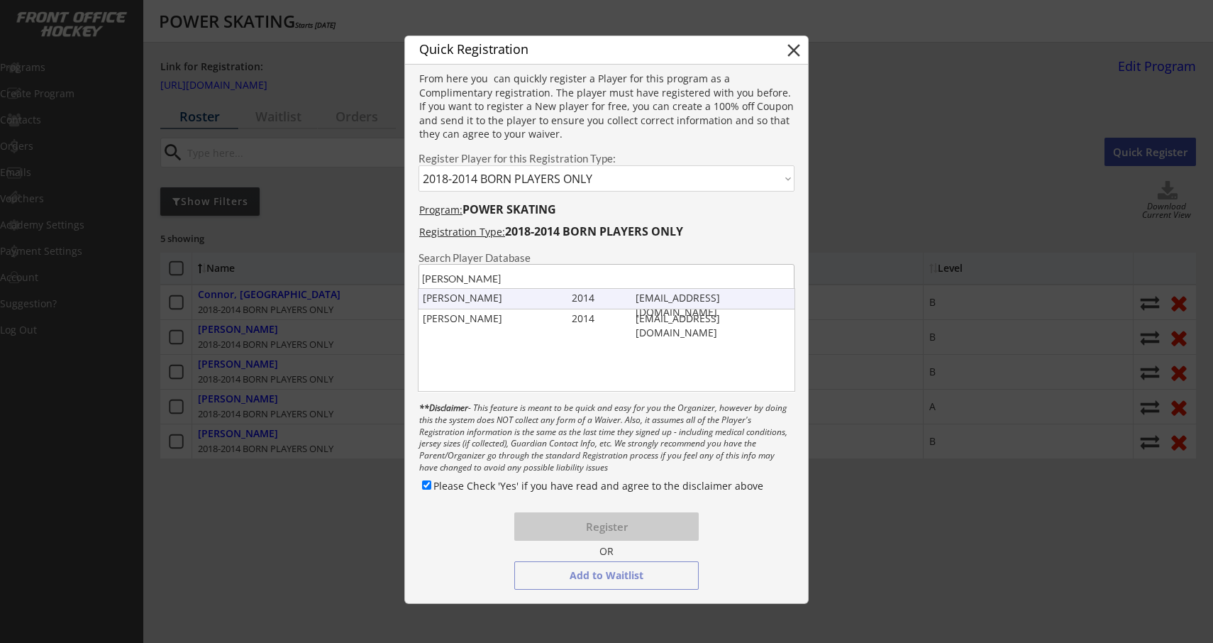
click at [561, 304] on div "Josh Stracey" at bounding box center [494, 298] width 143 height 14
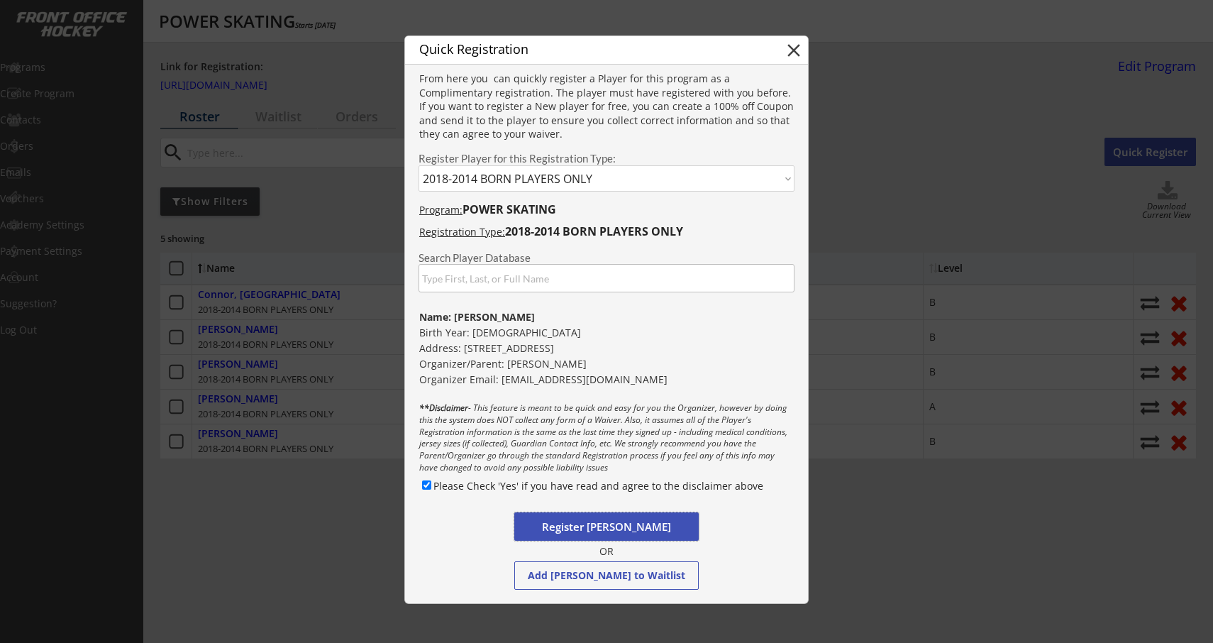
click at [580, 527] on button "Register Josh Stracey" at bounding box center [606, 526] width 184 height 28
select select ""PLACEHOLDER_1427118222253""
checkbox input "false"
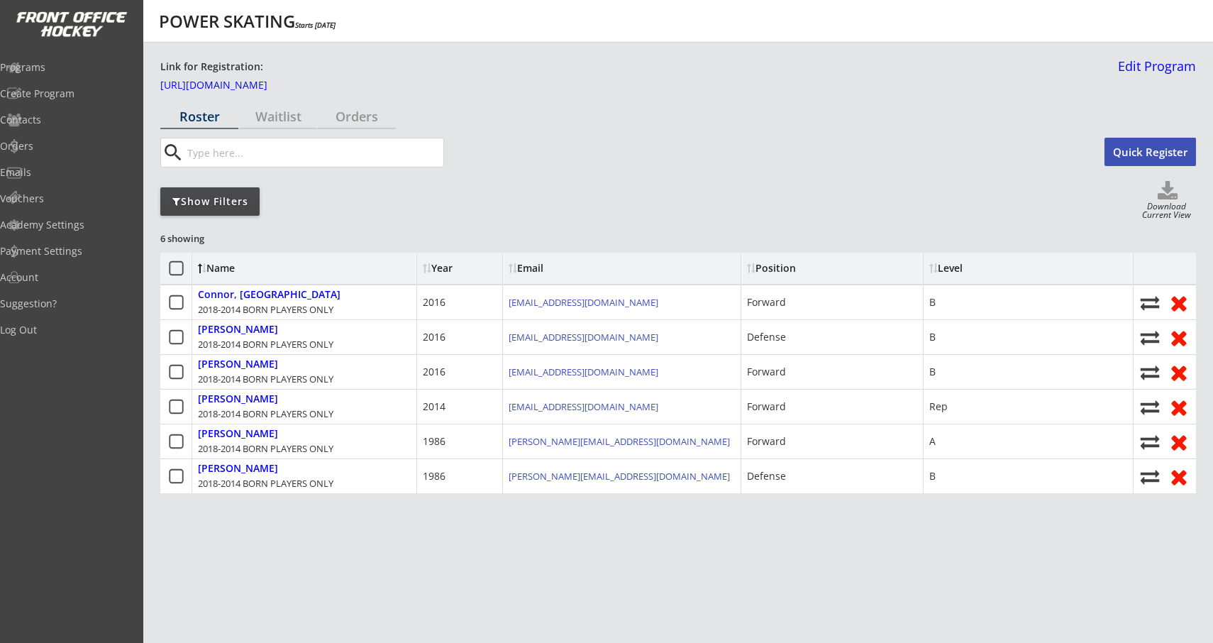
click at [1125, 150] on button "Quick Register" at bounding box center [1151, 152] width 92 height 28
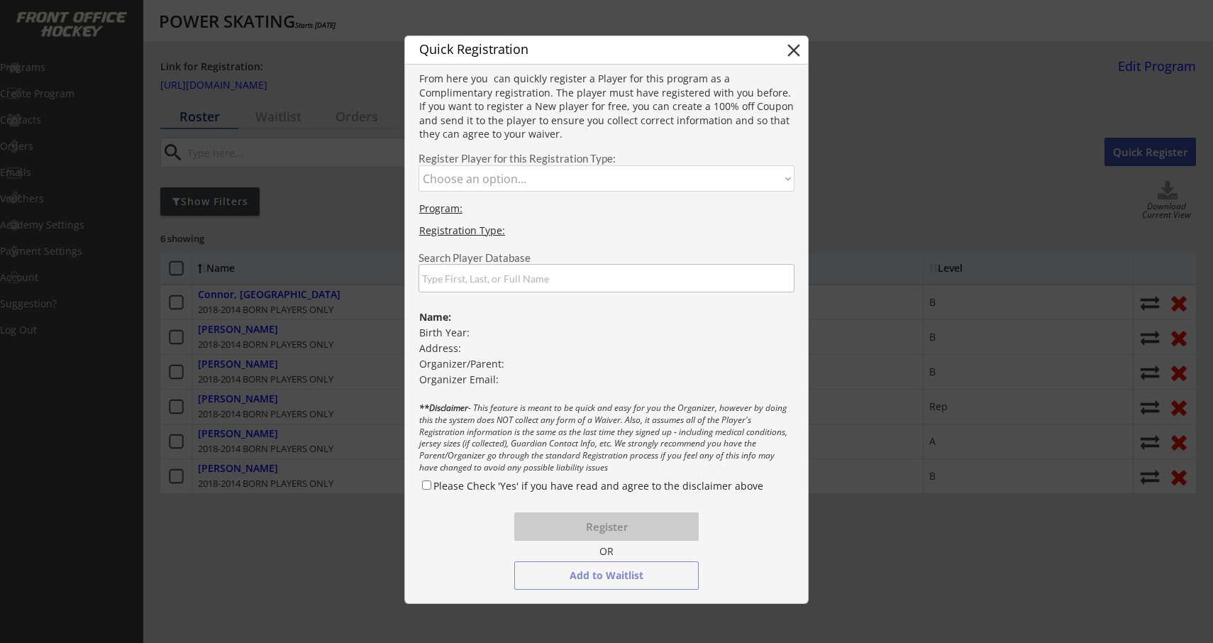
select select ""1348695171700984260__LOOKUP__1759342864865x770152834328428500""
click at [473, 285] on input "input" at bounding box center [607, 278] width 376 height 28
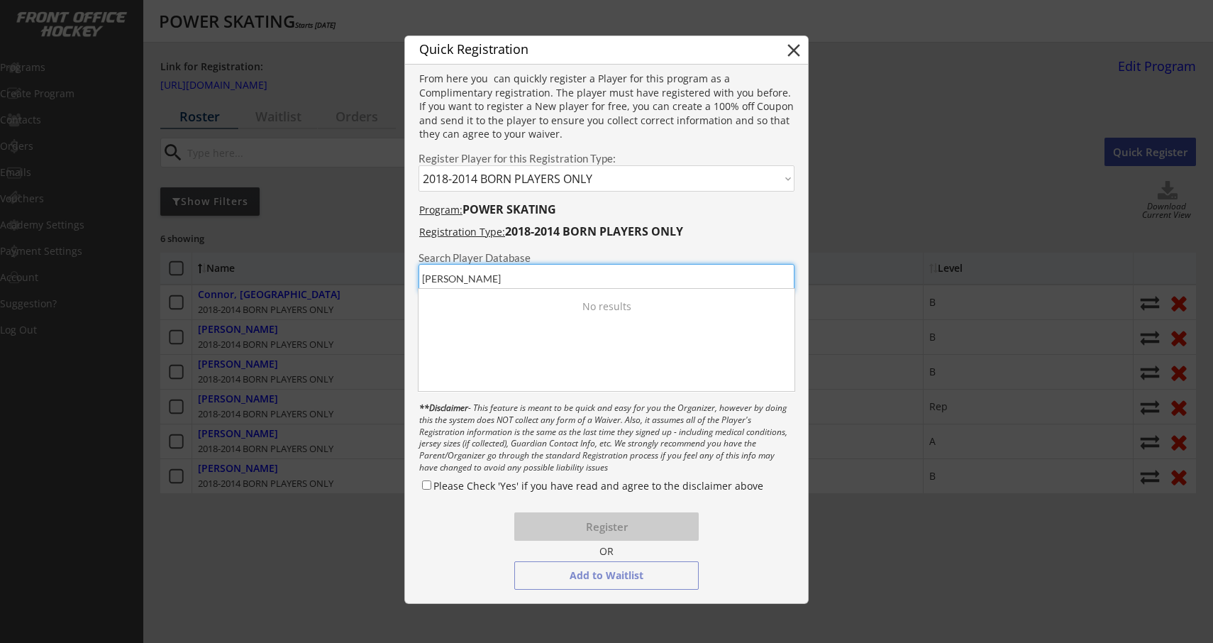
type input "JAKE"
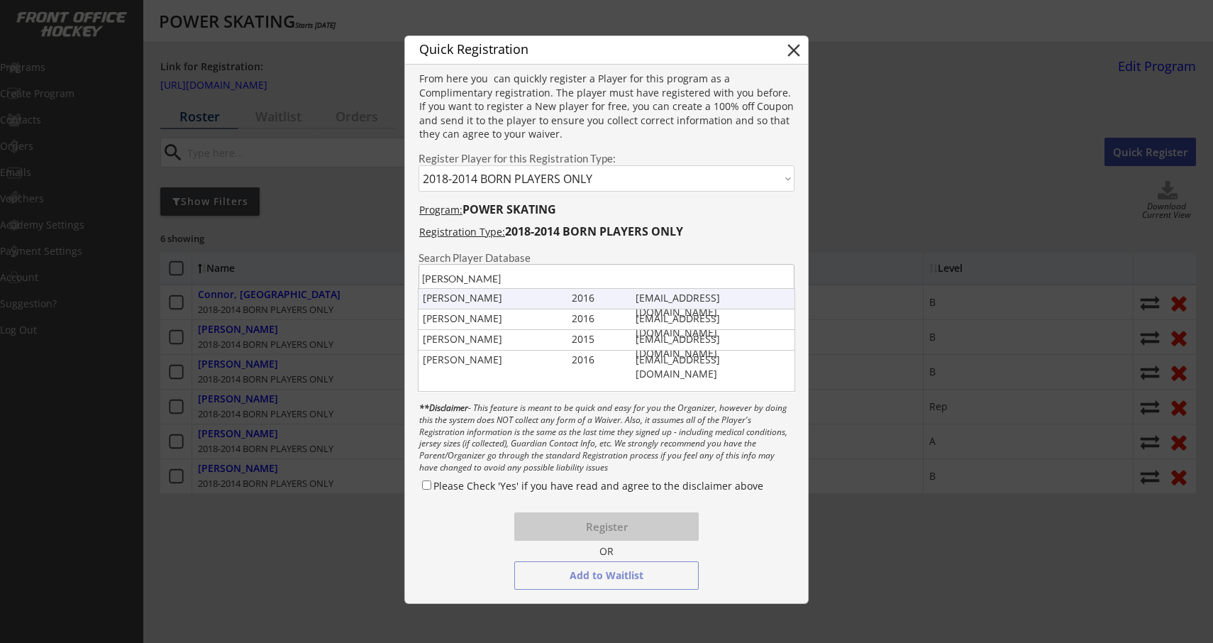
click at [457, 292] on div "Jake Stracey" at bounding box center [494, 298] width 143 height 14
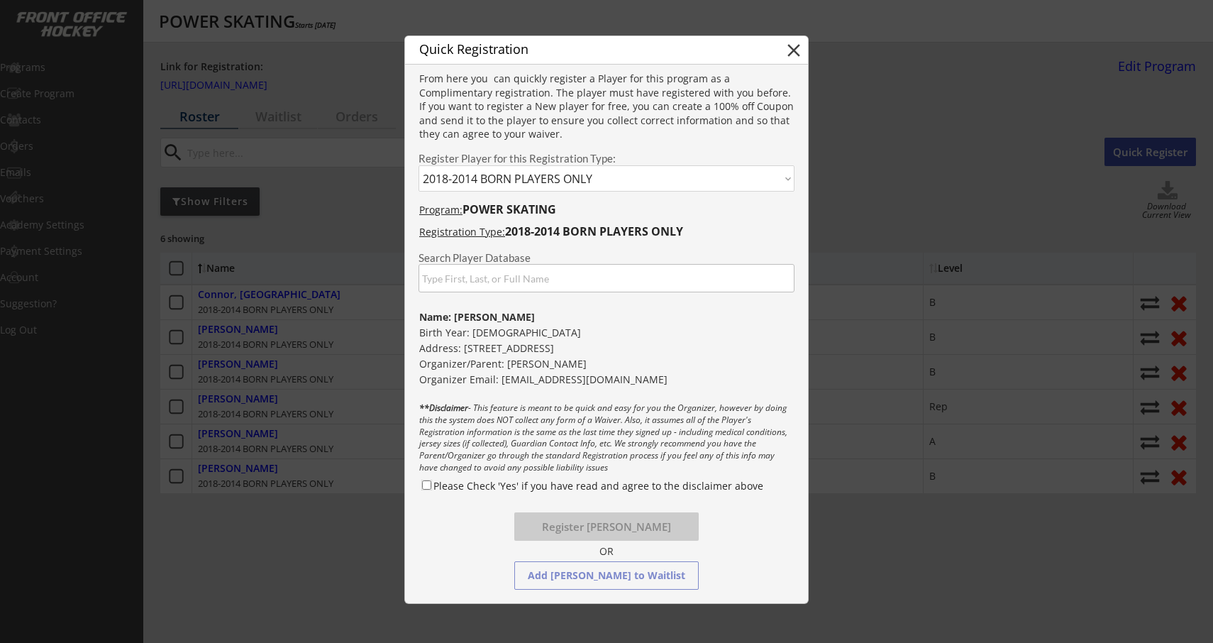
click at [428, 487] on input "Please Check 'Yes' if you have read and agree to the disclaimer above" at bounding box center [426, 484] width 9 height 9
checkbox input "true"
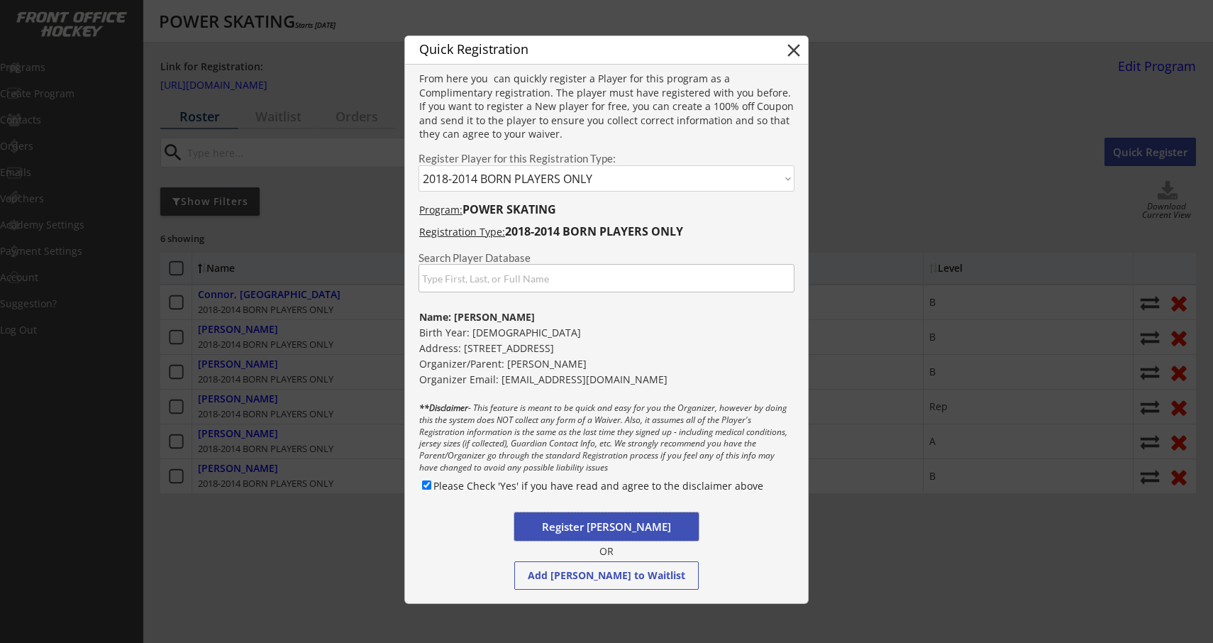
click at [576, 526] on button "Register Jake Stracey" at bounding box center [606, 526] width 184 height 28
select select ""PLACEHOLDER_1427118222253""
checkbox input "false"
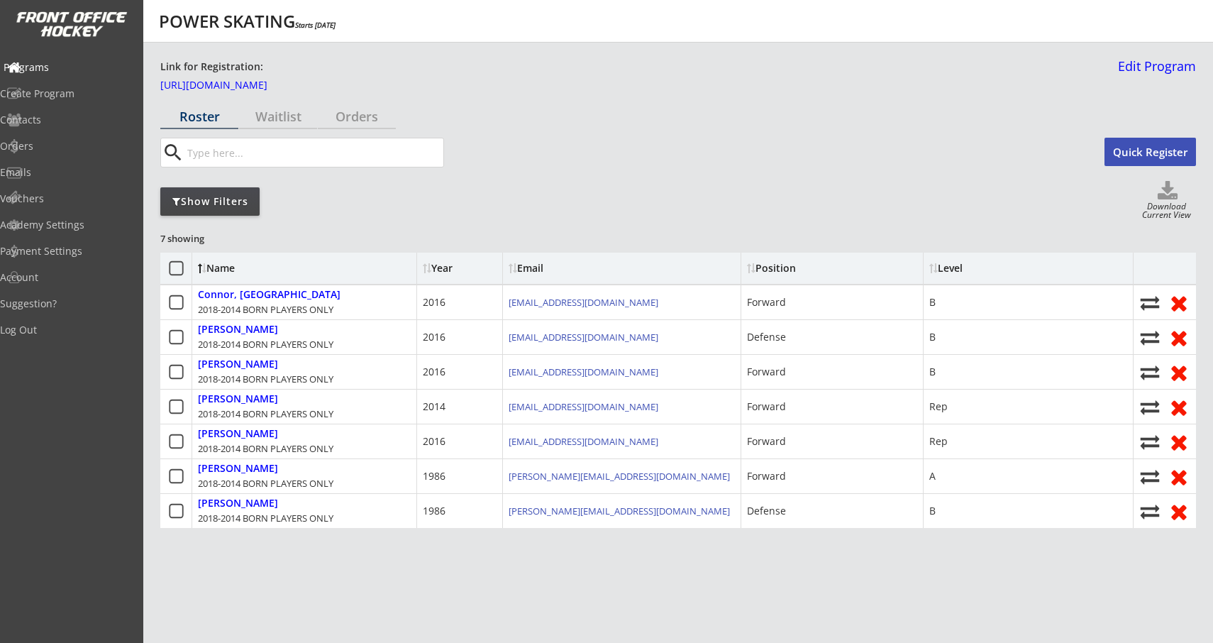
click at [60, 72] on div "Programs" at bounding box center [68, 67] width 128 height 10
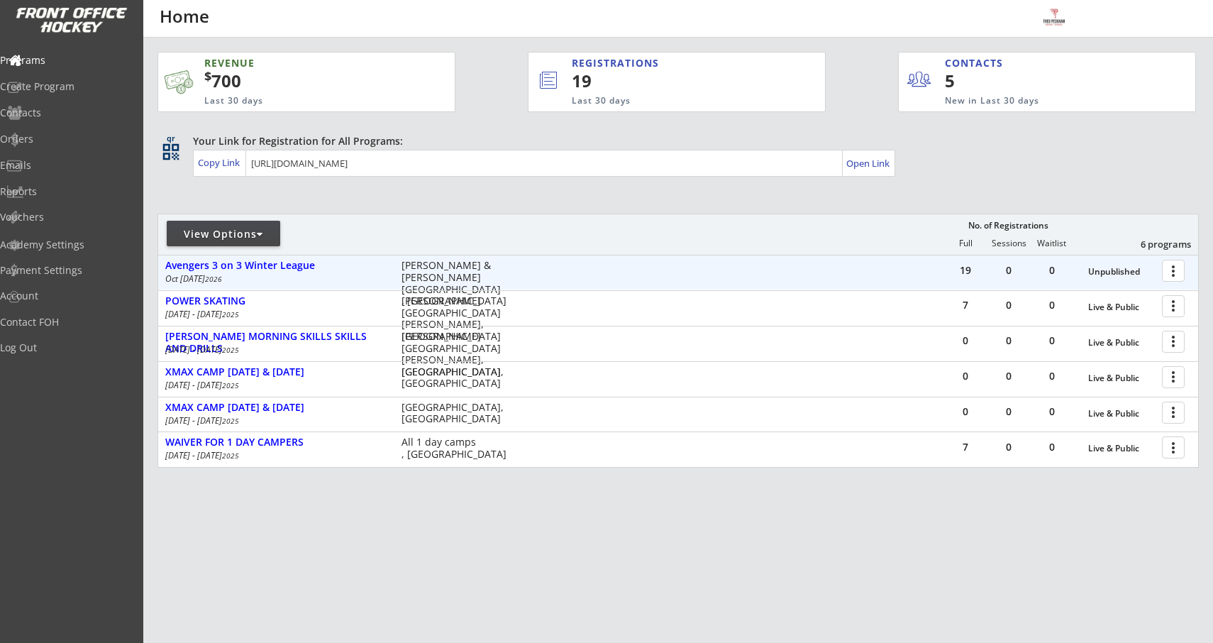
click at [1169, 275] on div at bounding box center [1176, 270] width 25 height 25
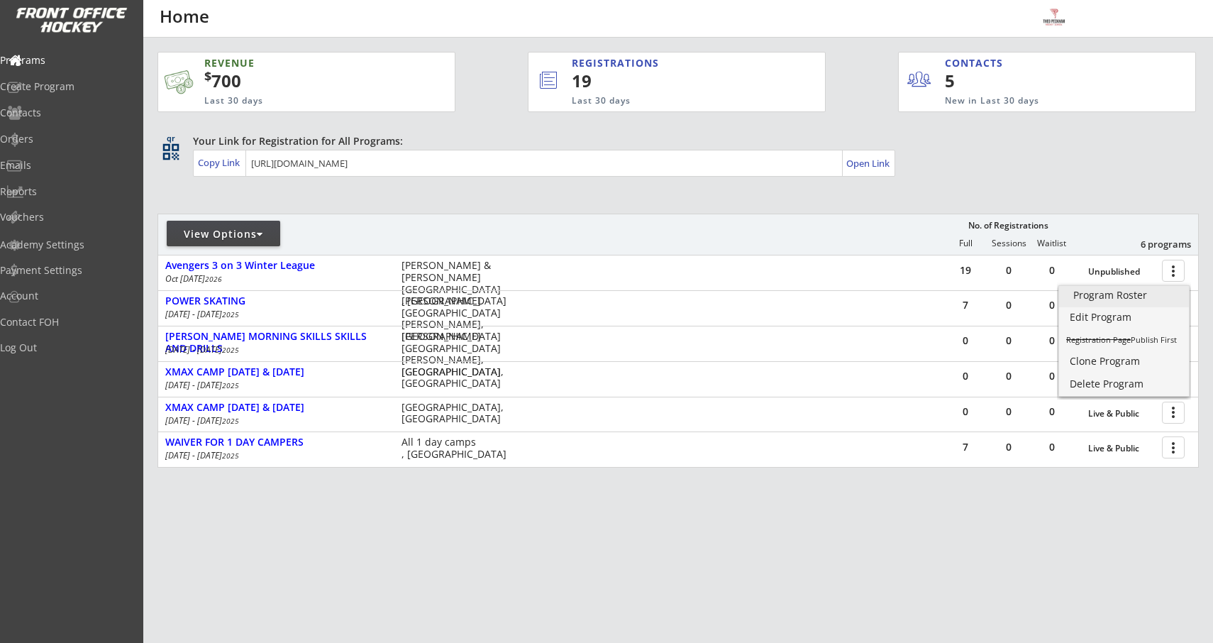
click at [1101, 304] on link "Program Roster" at bounding box center [1124, 296] width 130 height 21
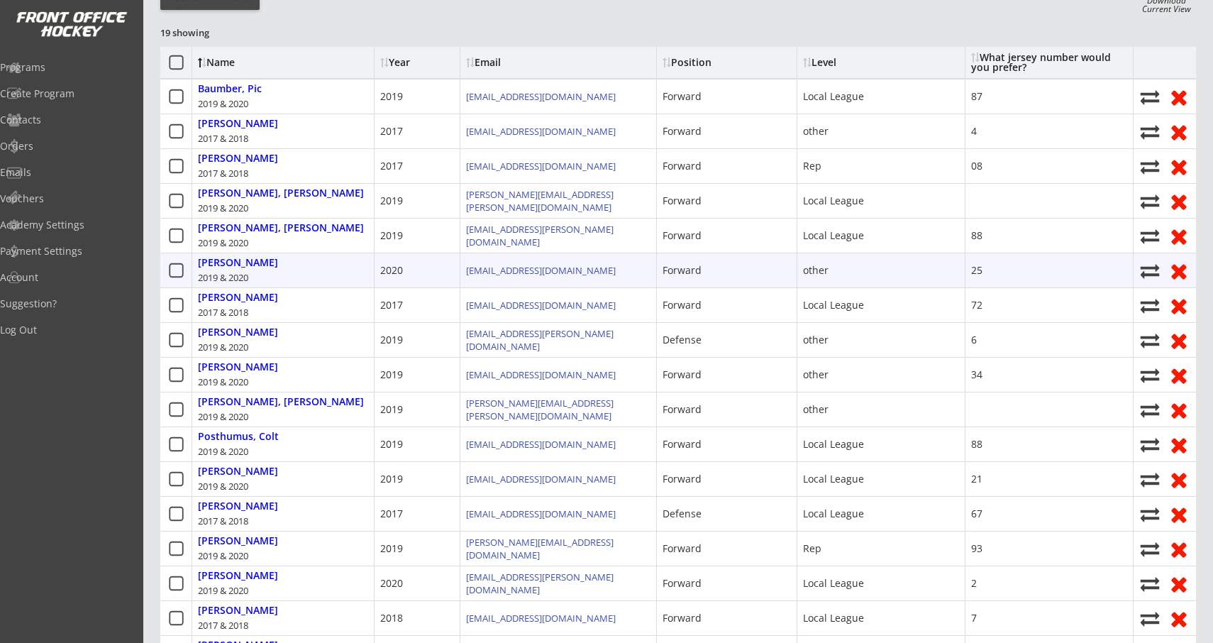
scroll to position [219, 0]
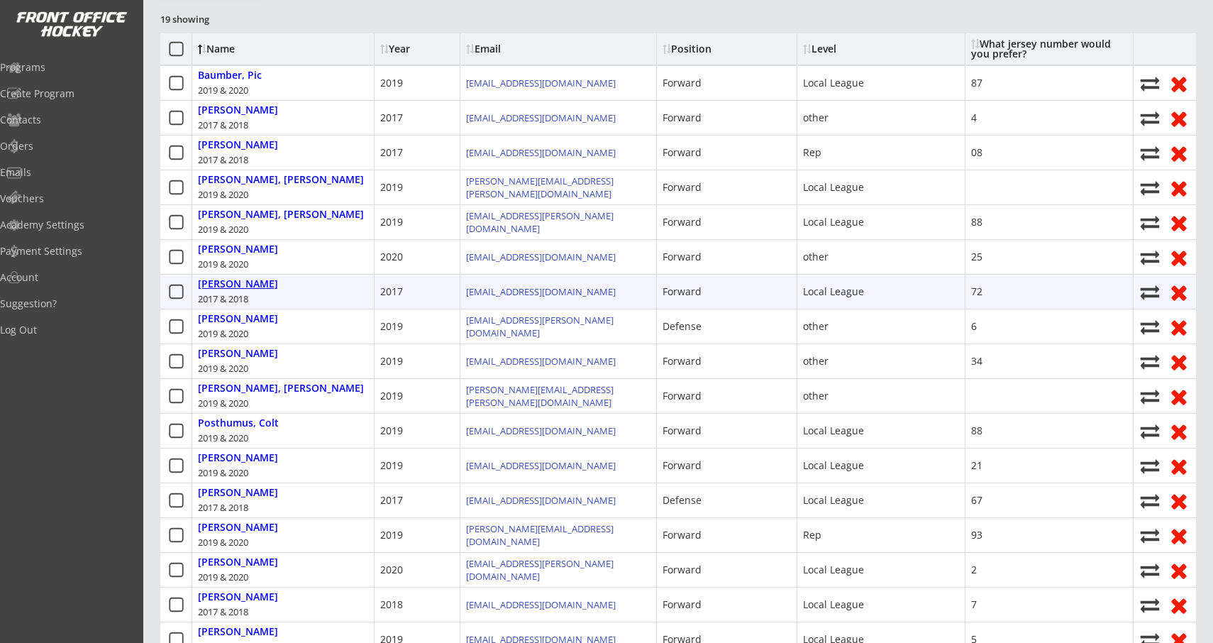
click at [263, 284] on div "[PERSON_NAME]" at bounding box center [238, 284] width 80 height 12
select select ""Forward""
select select ""Local League ""
select select ""youth large""
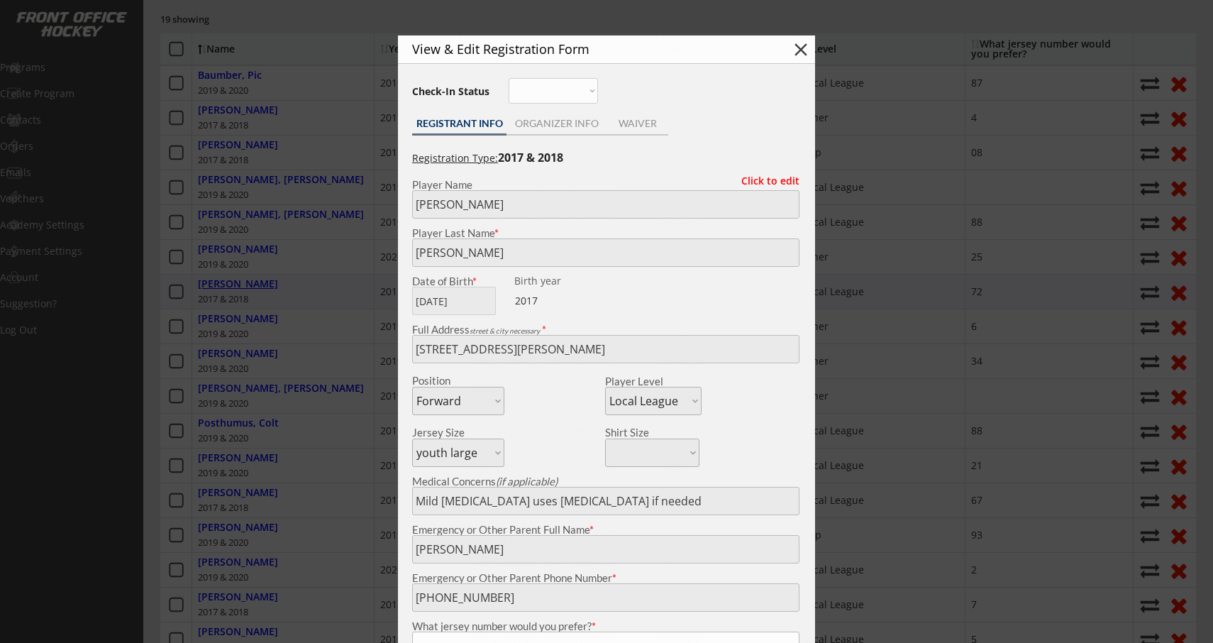
type input "72"
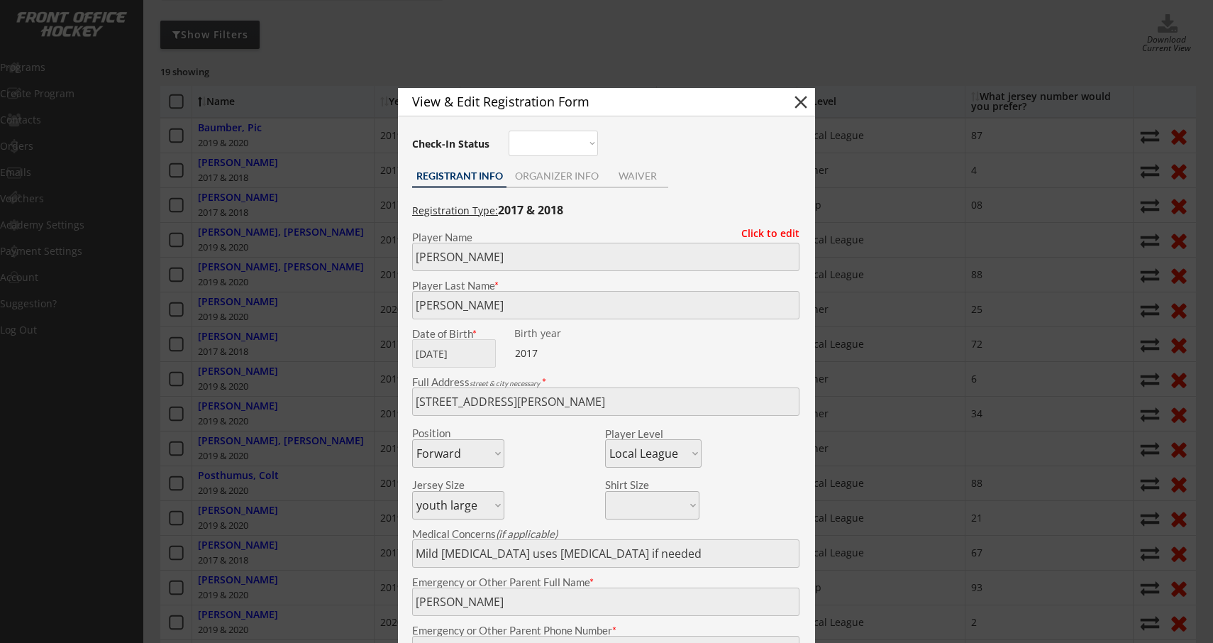
scroll to position [180, 0]
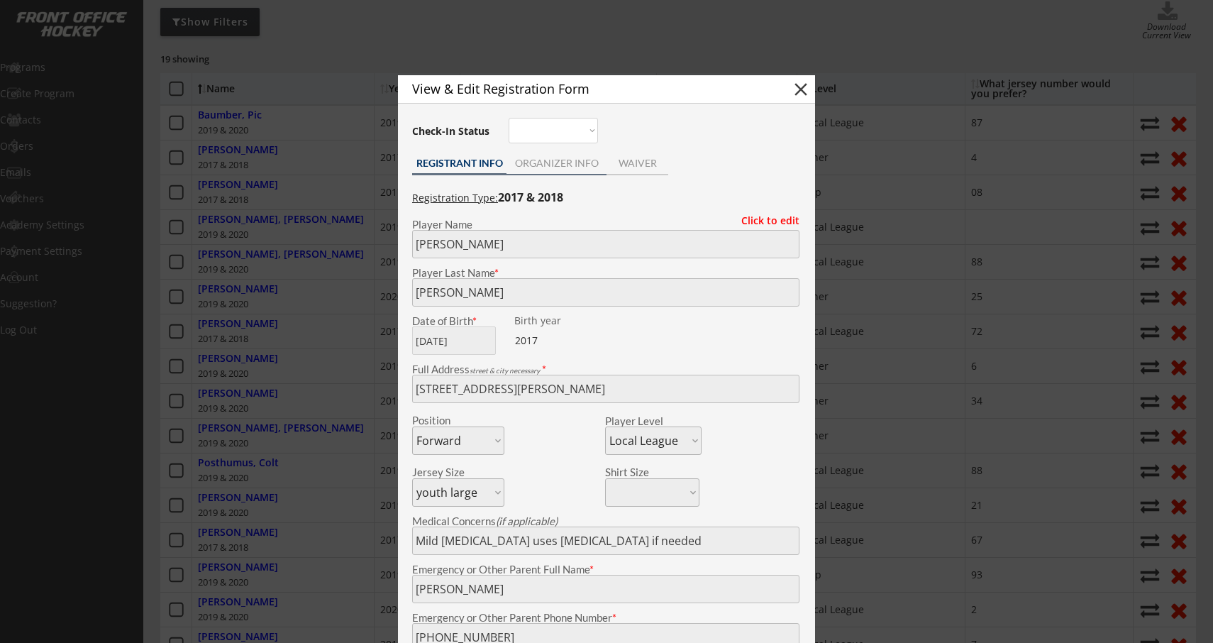
click at [546, 170] on div "ORGANIZER INFO" at bounding box center [557, 164] width 100 height 21
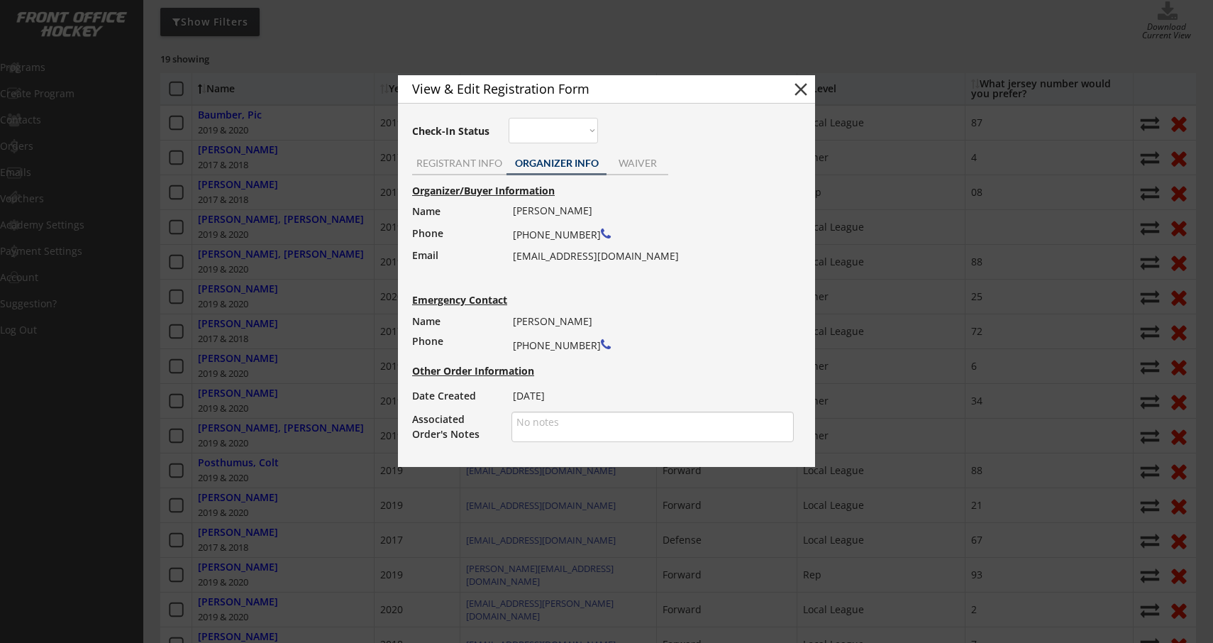
click at [798, 93] on button "close" at bounding box center [800, 89] width 21 height 21
